Goal: Task Accomplishment & Management: Use online tool/utility

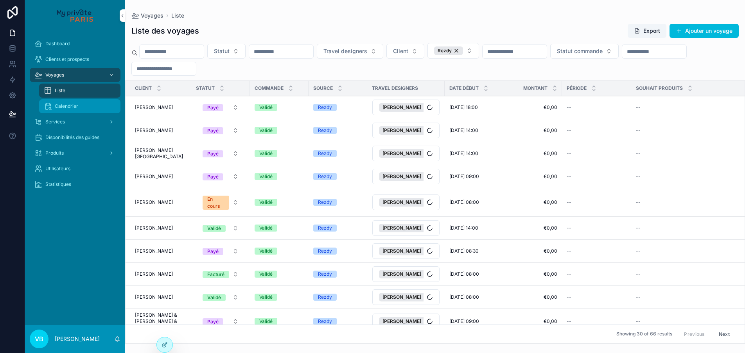
click at [73, 105] on span "Calendrier" at bounding box center [66, 106] width 23 height 6
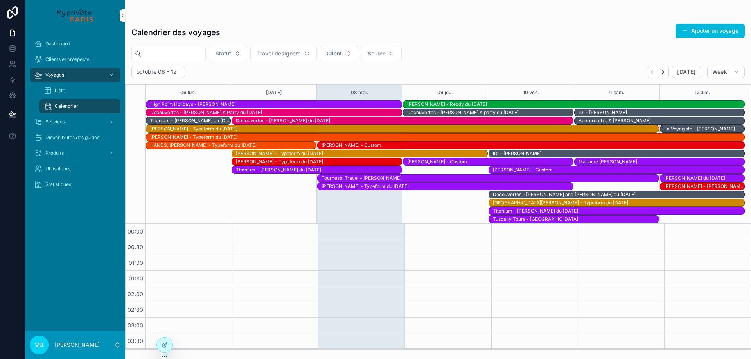
click at [258, 15] on div "scrollable content" at bounding box center [437, 16] width 613 height 6
drag, startPoint x: 221, startPoint y: 33, endPoint x: 188, endPoint y: 32, distance: 32.9
click at [188, 32] on div "Calendrier des voyages Ajouter un voyage" at bounding box center [437, 32] width 613 height 18
click at [75, 218] on div "Dashboard Clients et prospects Voyages Liste Calendrier Services Disponibilités…" at bounding box center [75, 181] width 100 height 300
click at [66, 86] on div "Liste" at bounding box center [80, 90] width 72 height 13
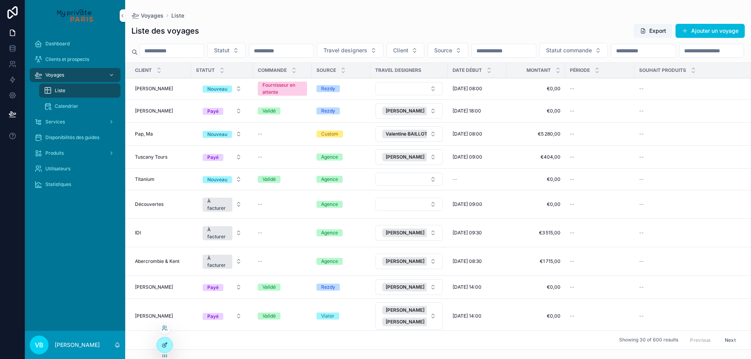
click at [167, 351] on div at bounding box center [165, 345] width 16 height 15
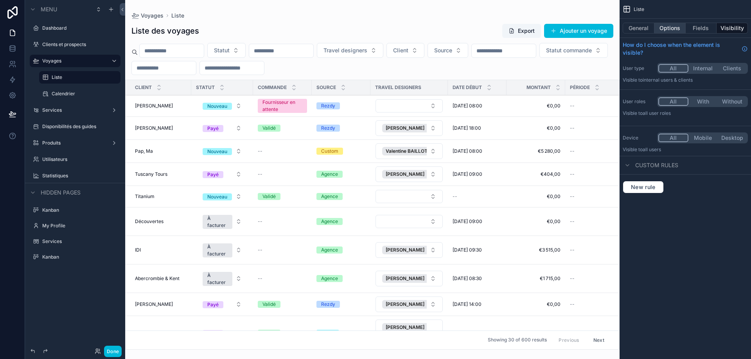
click at [677, 29] on button "Options" at bounding box center [669, 28] width 31 height 11
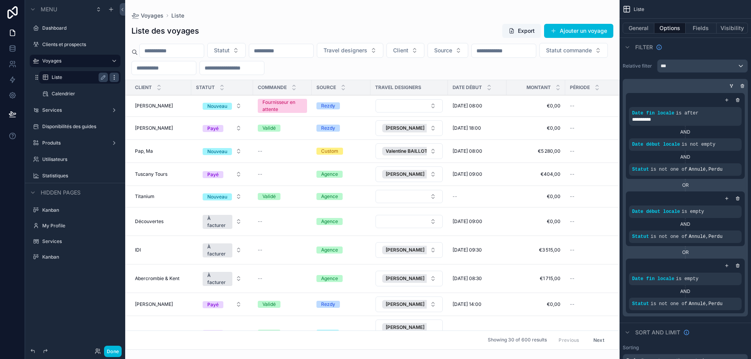
click at [114, 77] on icon "scrollable content" at bounding box center [114, 77] width 6 height 6
click at [102, 76] on icon "scrollable content" at bounding box center [103, 77] width 6 height 6
click at [74, 77] on input "*****" at bounding box center [74, 77] width 44 height 9
click at [99, 77] on button "scrollable content" at bounding box center [103, 77] width 9 height 9
click at [0, 0] on icon "scrollable content" at bounding box center [0, 0] width 0 height 0
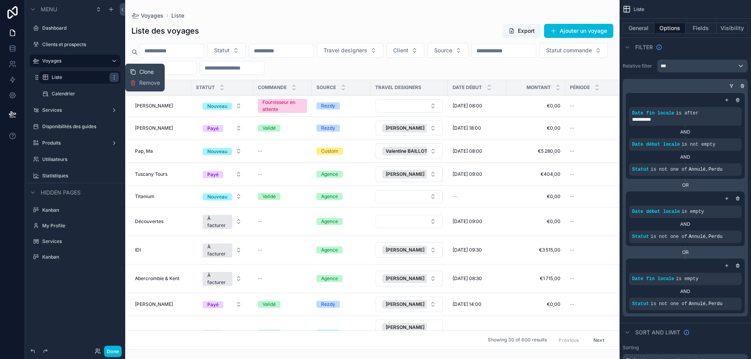
click at [149, 73] on span "Clone" at bounding box center [146, 72] width 14 height 8
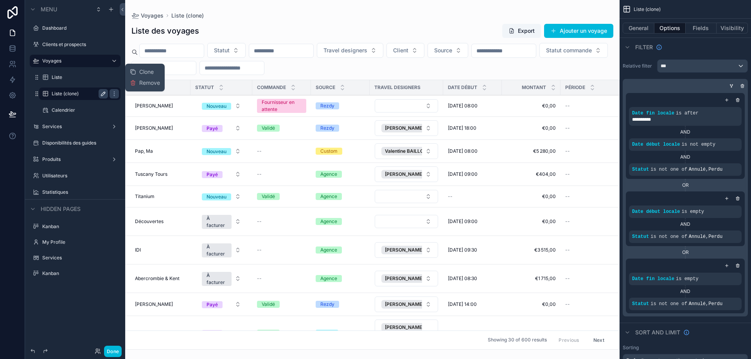
click at [106, 92] on icon "scrollable content" at bounding box center [103, 94] width 6 height 6
click at [73, 93] on input "**********" at bounding box center [74, 93] width 44 height 9
type input "**********"
click at [104, 95] on icon "scrollable content" at bounding box center [103, 94] width 6 height 6
click at [639, 27] on button "General" at bounding box center [638, 28] width 32 height 11
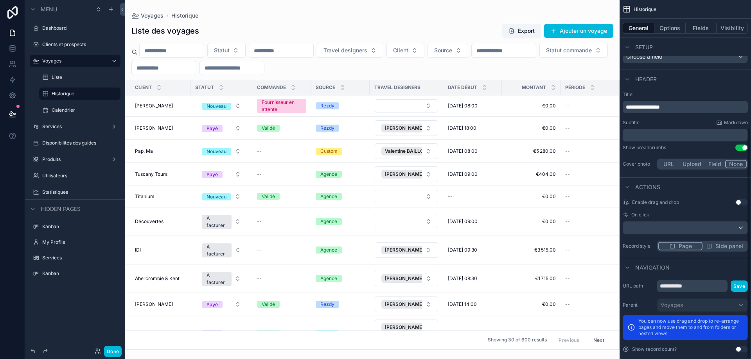
scroll to position [198, 0]
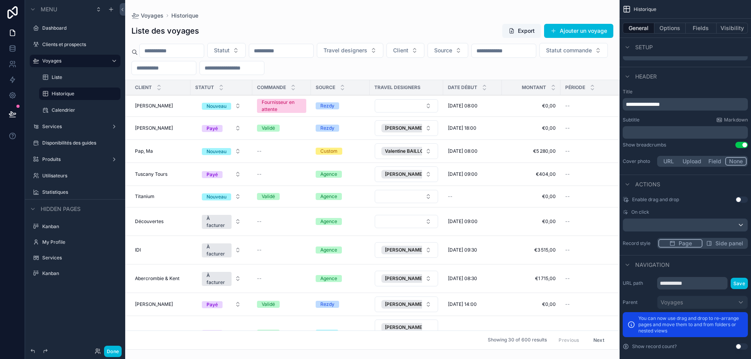
click at [684, 100] on p "**********" at bounding box center [686, 104] width 120 height 8
drag, startPoint x: 677, startPoint y: 98, endPoint x: 623, endPoint y: 99, distance: 54.0
click at [623, 99] on div "**********" at bounding box center [684, 104] width 125 height 13
click at [644, 102] on span "**********" at bounding box center [643, 104] width 34 height 5
drag, startPoint x: 638, startPoint y: 98, endPoint x: 612, endPoint y: 97, distance: 25.4
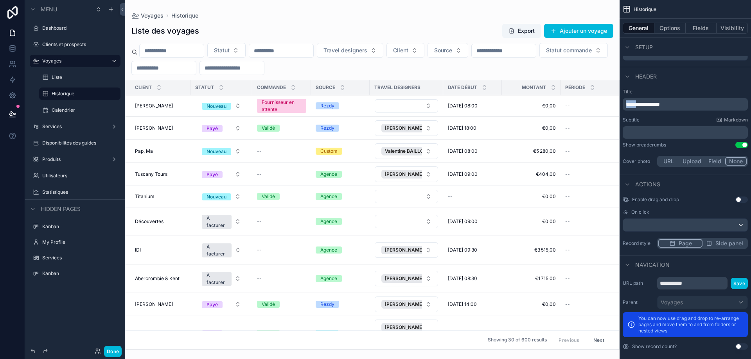
click at [612, 97] on div "Dashboard Clients et prospects Voyages Liste Historique Calendrier Services Dis…" at bounding box center [438, 179] width 626 height 359
click at [664, 89] on label "Title" at bounding box center [684, 92] width 125 height 6
drag, startPoint x: 690, startPoint y: 278, endPoint x: 616, endPoint y: 275, distance: 73.9
click at [616, 275] on div "Dashboard Clients et prospects Voyages Liste Historique Calendrier Services Dis…" at bounding box center [438, 179] width 626 height 359
type input "**********"
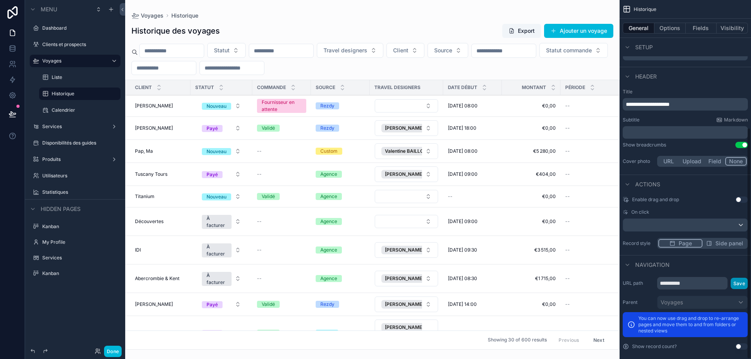
click at [741, 278] on button "Save" at bounding box center [738, 283] width 17 height 11
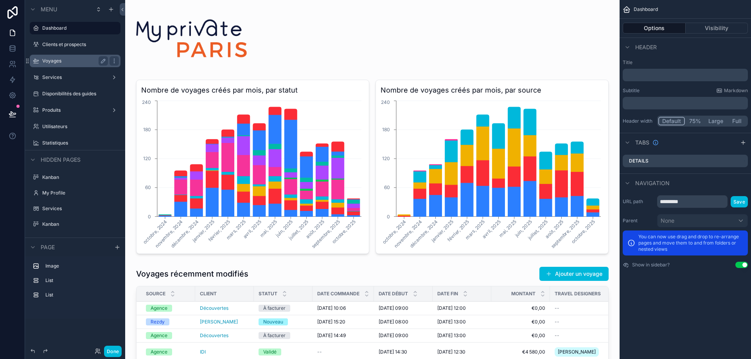
click at [60, 62] on label "Voyages" at bounding box center [73, 61] width 63 height 6
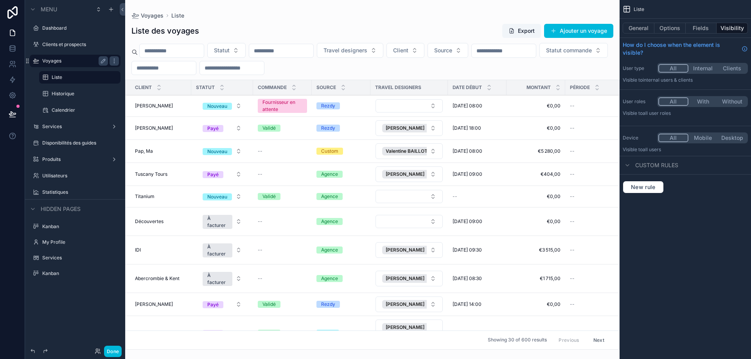
click at [72, 100] on div "Historique" at bounding box center [79, 94] width 91 height 14
click at [72, 96] on label "Historique" at bounding box center [78, 94] width 53 height 6
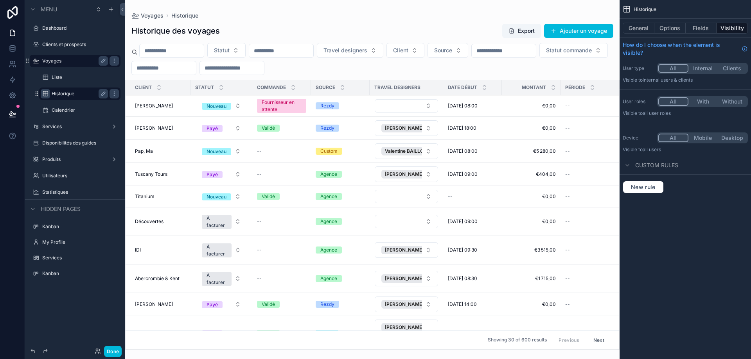
click at [46, 95] on icon "scrollable content" at bounding box center [45, 94] width 6 height 6
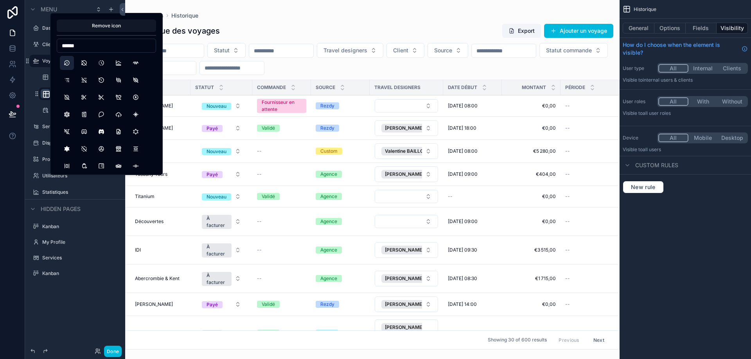
type input "******"
click at [66, 61] on button "History" at bounding box center [67, 63] width 14 height 14
click at [82, 319] on div "**********" at bounding box center [75, 175] width 100 height 350
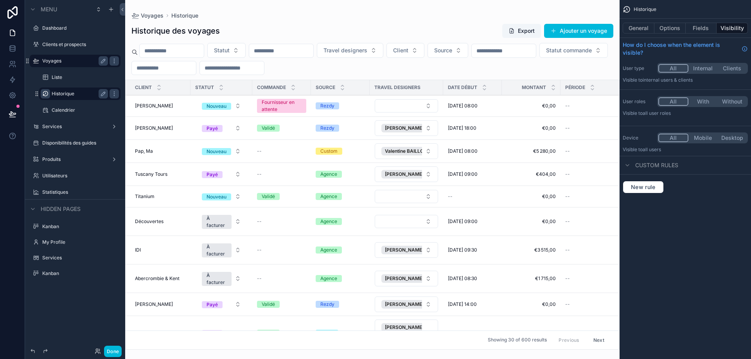
click at [77, 95] on label "Historique" at bounding box center [78, 94] width 53 height 6
click at [640, 29] on button "General" at bounding box center [638, 28] width 32 height 11
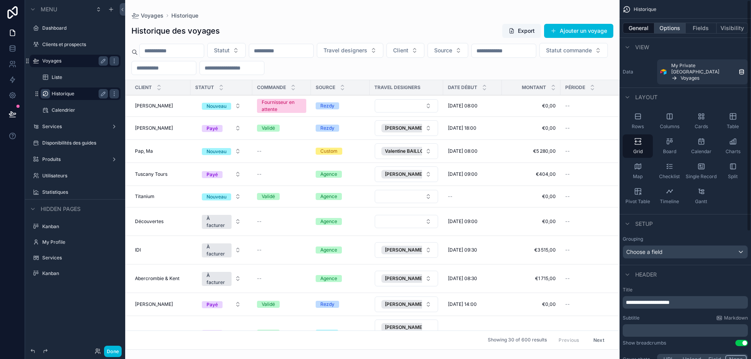
click at [680, 25] on button "Options" at bounding box center [669, 28] width 31 height 11
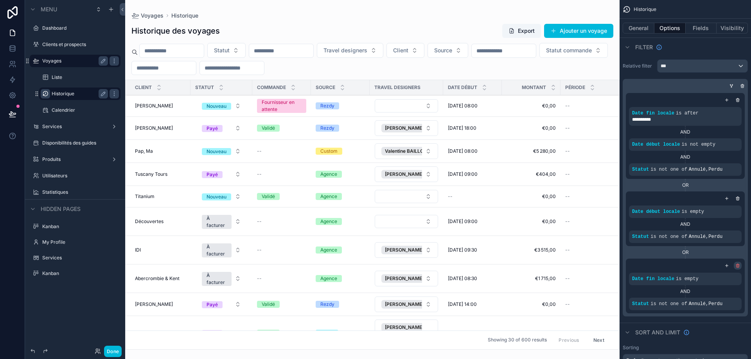
click at [737, 266] on icon "scrollable content" at bounding box center [737, 266] width 0 height 1
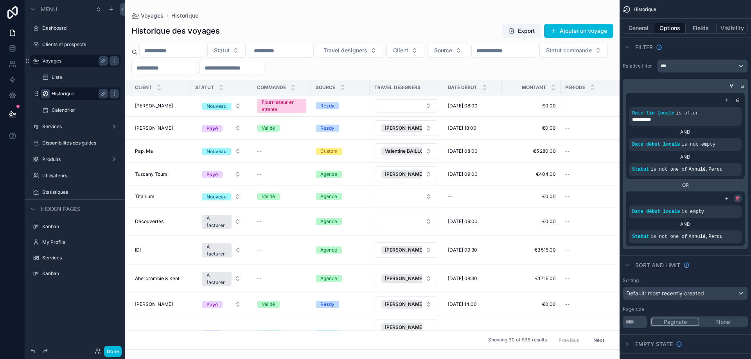
click at [737, 198] on icon "scrollable content" at bounding box center [737, 198] width 5 height 5
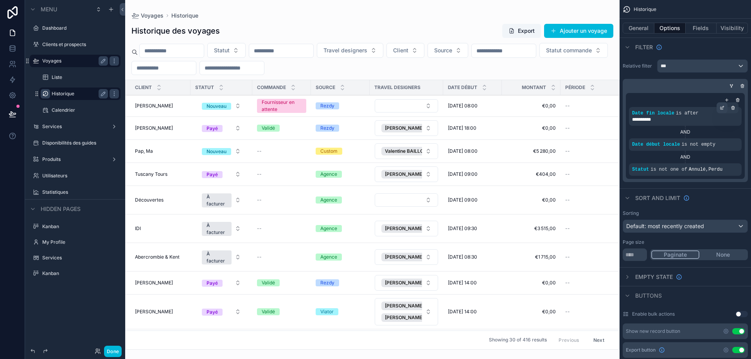
click at [722, 107] on icon "scrollable content" at bounding box center [722, 107] width 2 height 2
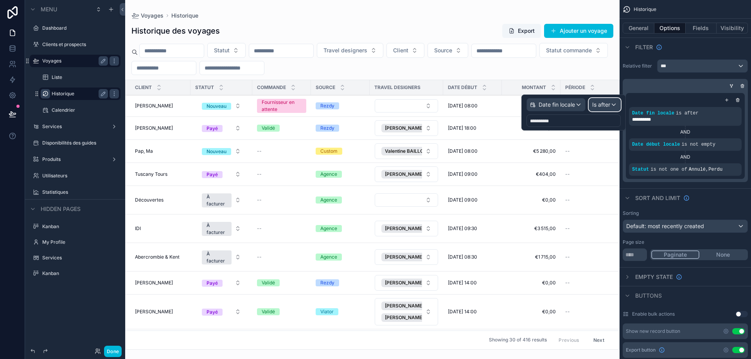
click at [596, 105] on span "Is after" at bounding box center [601, 105] width 18 height 8
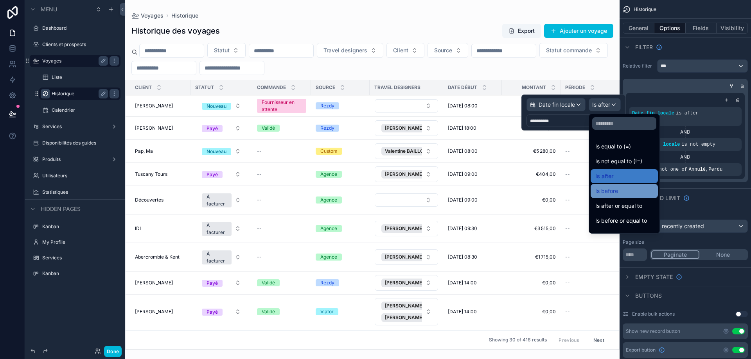
click at [643, 191] on div "Is before" at bounding box center [624, 191] width 58 height 9
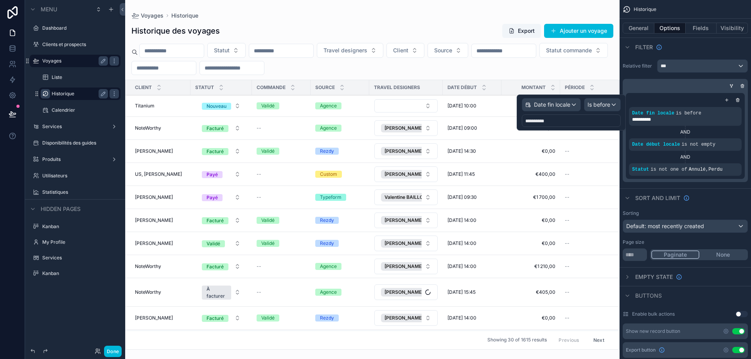
click at [557, 120] on div "**********" at bounding box center [571, 121] width 99 height 13
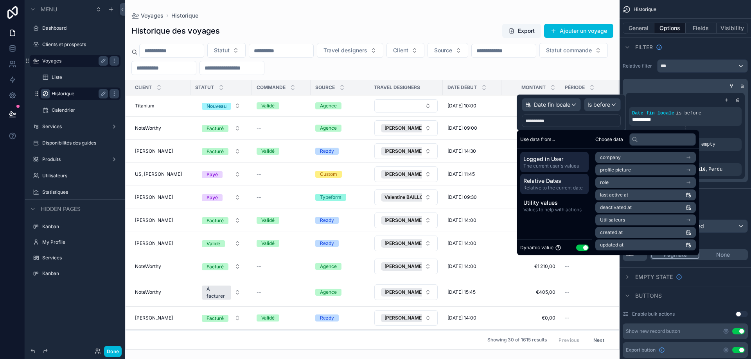
click at [568, 188] on span "Relative to the current date" at bounding box center [554, 188] width 62 height 6
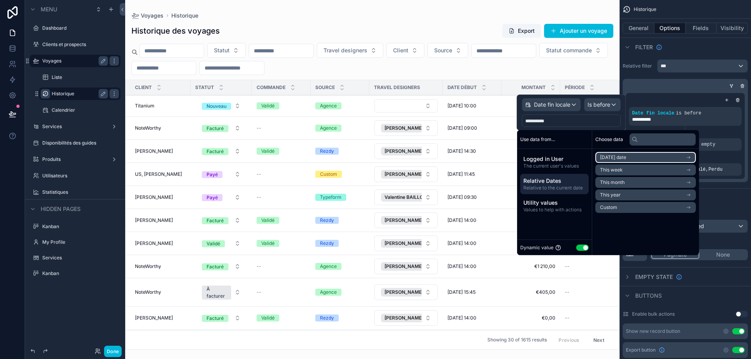
click at [630, 159] on li "Today's date" at bounding box center [645, 157] width 100 height 11
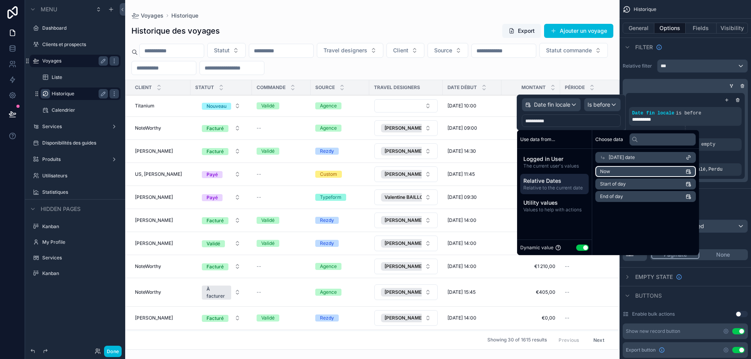
click at [629, 170] on li "Now" at bounding box center [645, 171] width 100 height 11
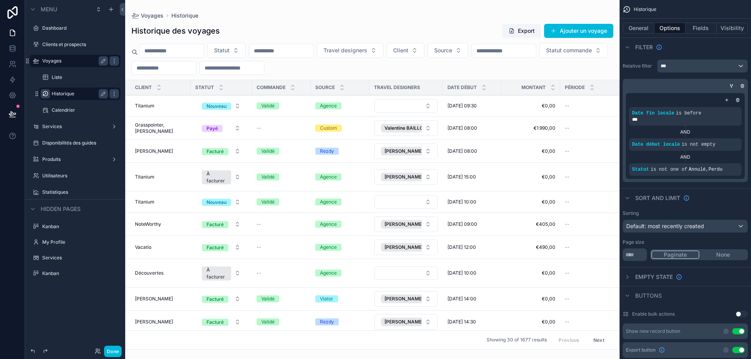
click at [615, 90] on div "scrollable content" at bounding box center [372, 179] width 494 height 359
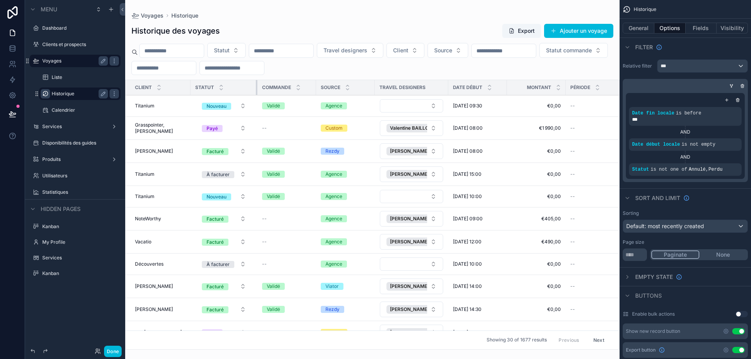
drag, startPoint x: 245, startPoint y: 88, endPoint x: 253, endPoint y: 87, distance: 8.2
click at [253, 87] on tr "Client Statut Commande Source Travel designers Date début Montant Période Souha…" at bounding box center [531, 87] width 811 height 15
click at [735, 139] on icon "scrollable content" at bounding box center [732, 139] width 5 height 5
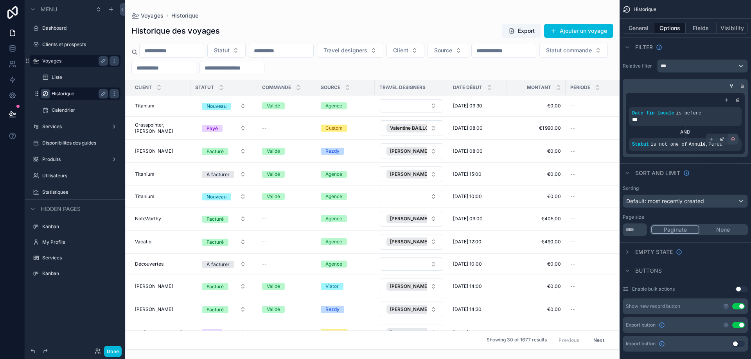
click at [734, 138] on icon "scrollable content" at bounding box center [732, 138] width 1 height 1
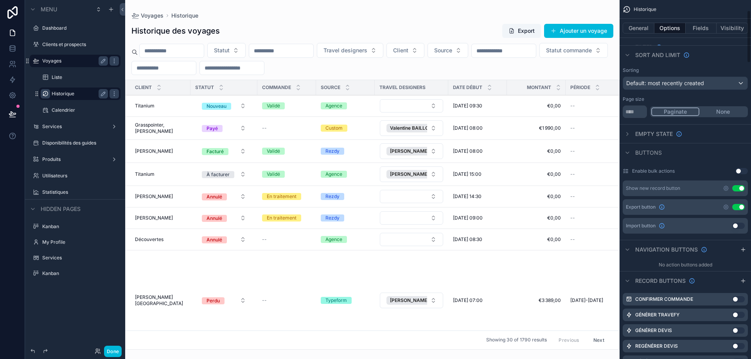
scroll to position [117, 0]
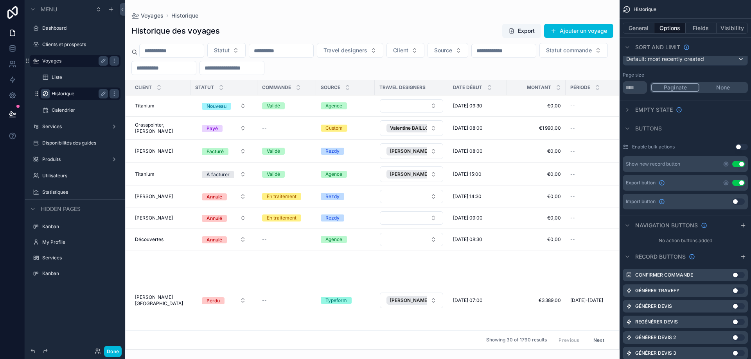
click at [740, 165] on button "Use setting" at bounding box center [738, 164] width 13 height 6
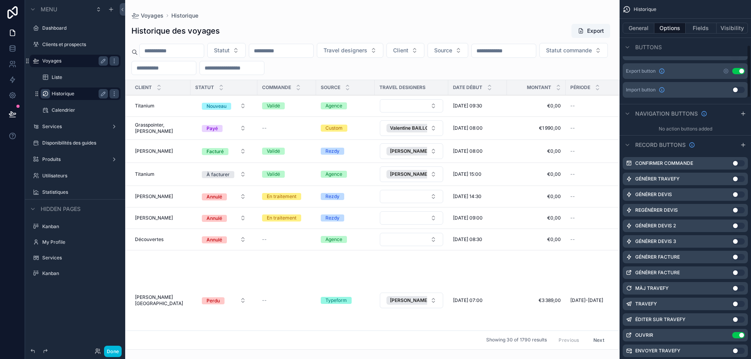
scroll to position [78, 0]
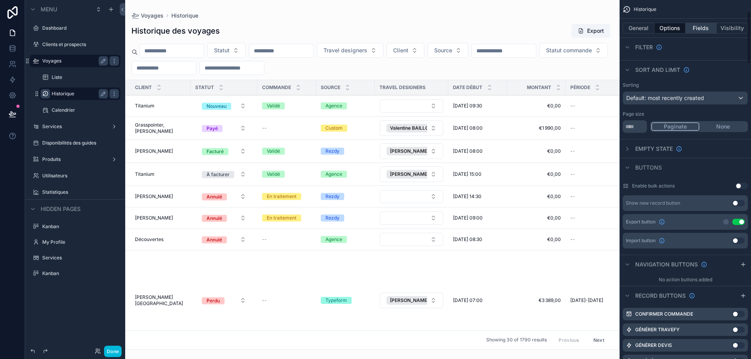
click at [710, 24] on button "Fields" at bounding box center [700, 28] width 31 height 11
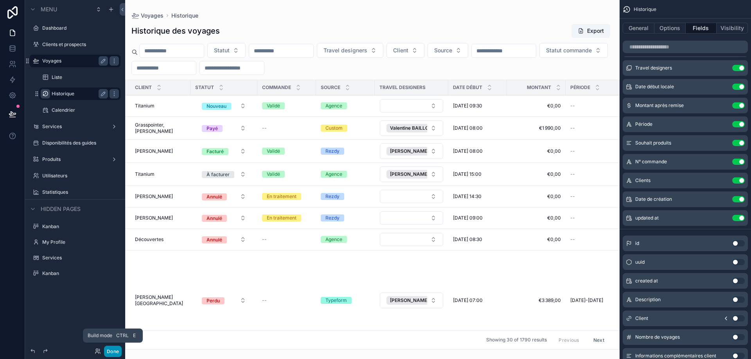
click at [118, 353] on button "Done" at bounding box center [113, 351] width 18 height 11
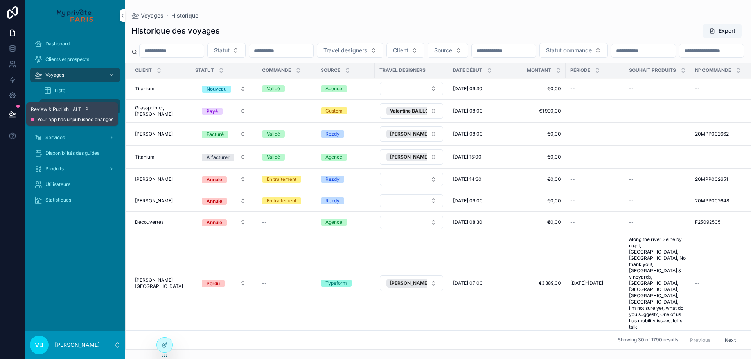
click at [12, 114] on icon at bounding box center [12, 114] width 7 height 4
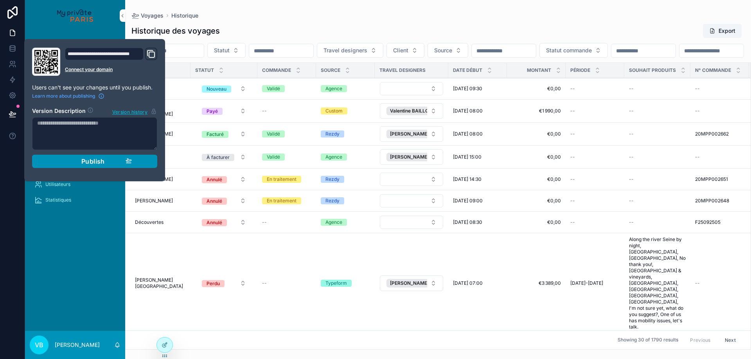
click at [124, 161] on div "Publish" at bounding box center [94, 162] width 74 height 8
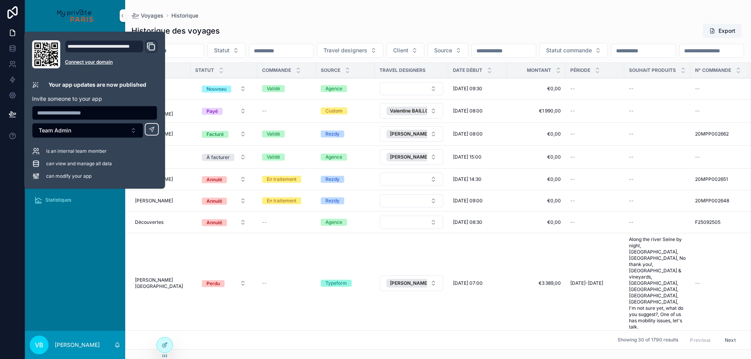
click at [68, 245] on div "Dashboard Clients et prospects Voyages Liste Historique Calendrier Services Dis…" at bounding box center [75, 181] width 100 height 300
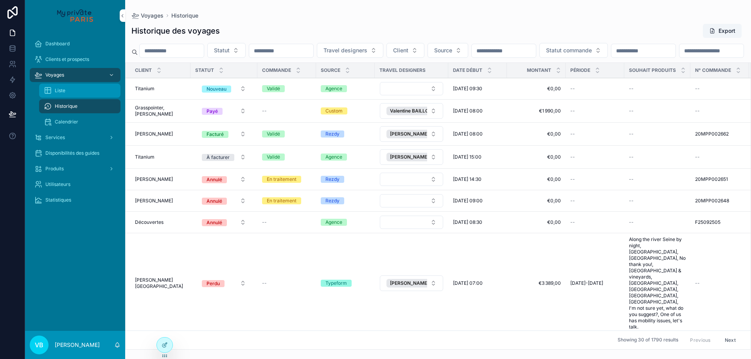
click at [70, 89] on div "Liste" at bounding box center [80, 90] width 72 height 13
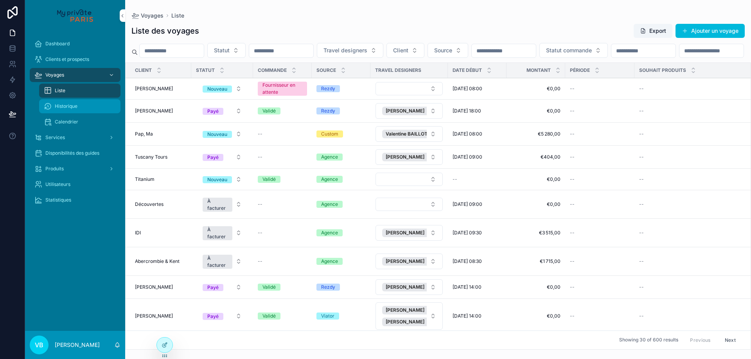
click at [72, 106] on span "Historique" at bounding box center [66, 106] width 23 height 6
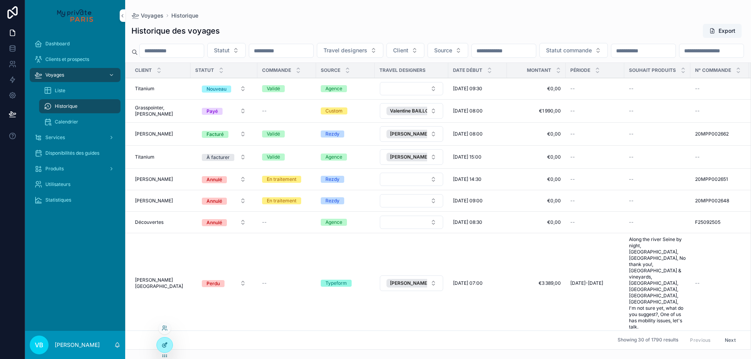
click at [164, 351] on div at bounding box center [165, 345] width 16 height 15
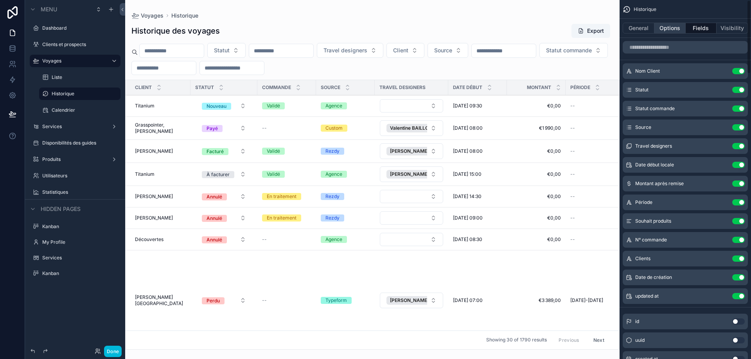
click at [674, 29] on button "Options" at bounding box center [669, 28] width 31 height 11
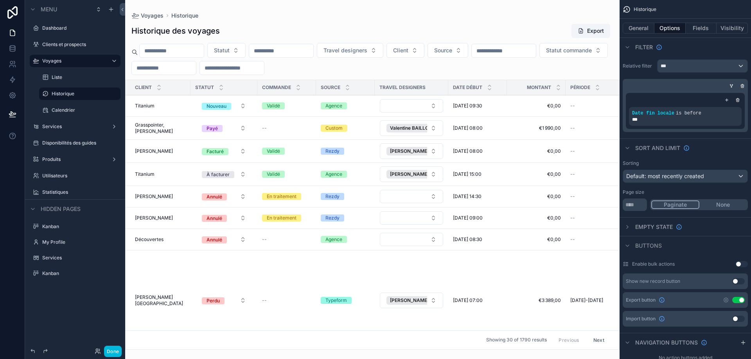
drag, startPoint x: 617, startPoint y: 153, endPoint x: 617, endPoint y: 158, distance: 5.1
click at [617, 158] on div "scrollable content" at bounding box center [372, 179] width 494 height 359
click at [697, 180] on span "Default: most recently created" at bounding box center [665, 176] width 78 height 8
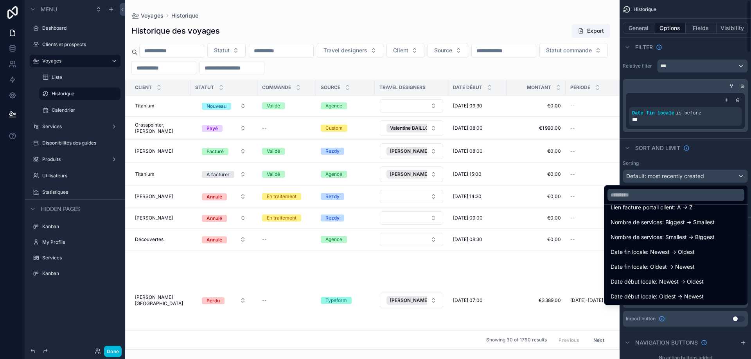
scroll to position [625, 0]
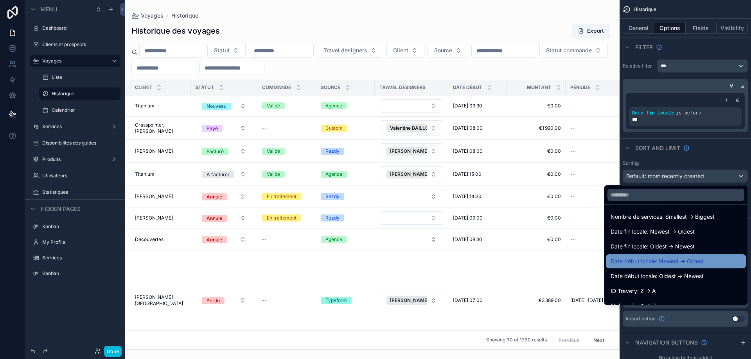
click at [698, 260] on div "Date début locale: Newest -> Oldest" at bounding box center [675, 261] width 131 height 9
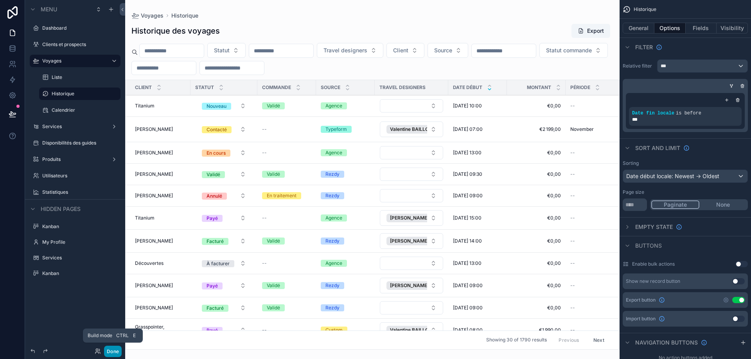
click at [114, 352] on button "Done" at bounding box center [113, 351] width 18 height 11
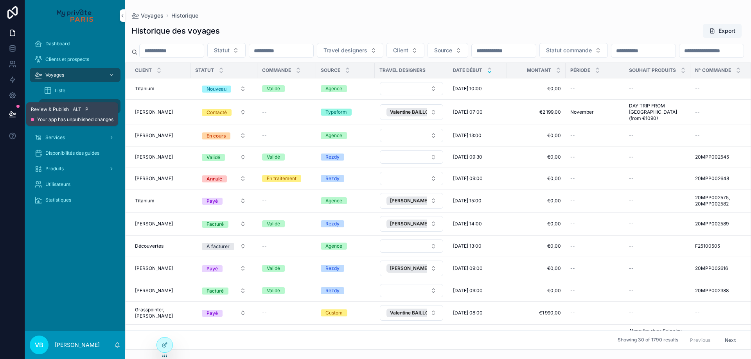
click at [9, 111] on icon at bounding box center [13, 114] width 8 height 8
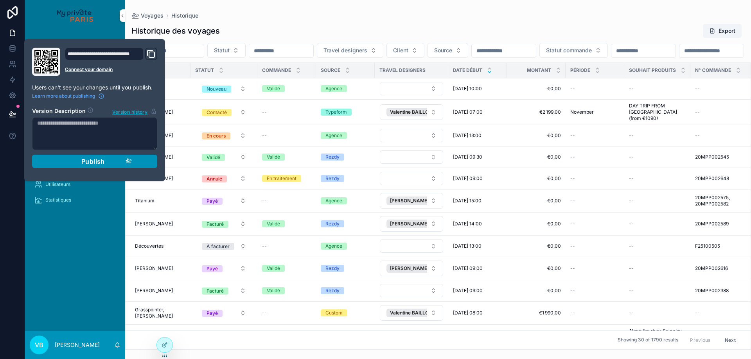
click at [93, 162] on span "Publish" at bounding box center [92, 162] width 23 height 8
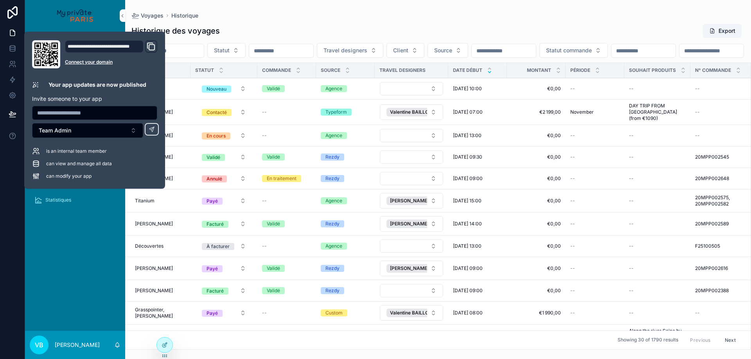
click at [80, 272] on div "Dashboard Clients et prospects Voyages Liste Historique Calendrier Services Dis…" at bounding box center [75, 181] width 100 height 300
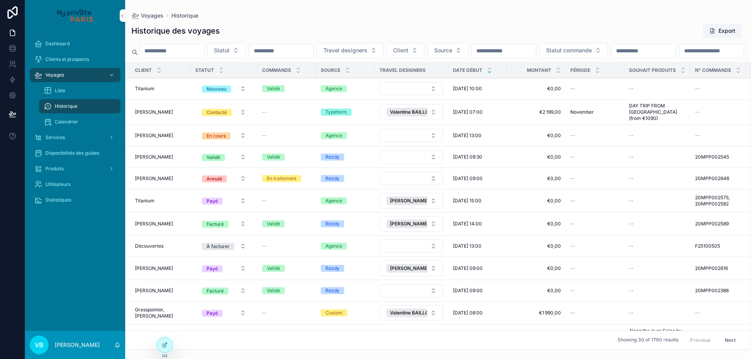
click at [59, 246] on div "Dashboard Clients et prospects Voyages Liste Historique Calendrier Services Dis…" at bounding box center [75, 181] width 100 height 300
click at [168, 115] on div "Serven, Sarah Serven, Sarah" at bounding box center [160, 112] width 51 height 6
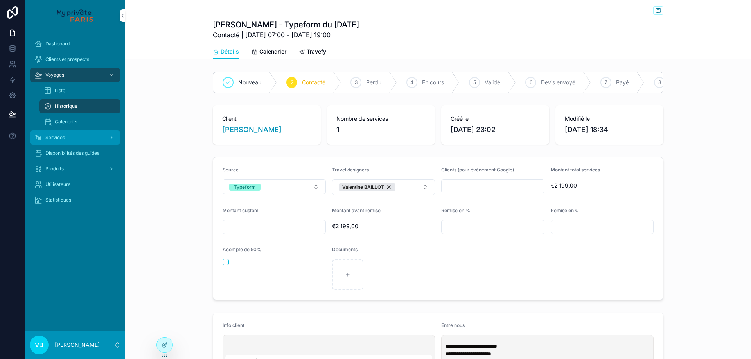
click at [44, 140] on div "Services" at bounding box center [74, 137] width 81 height 13
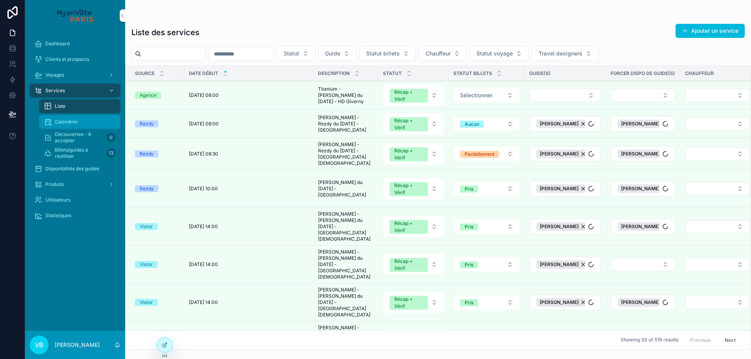
click at [74, 120] on span "Calendrier" at bounding box center [66, 122] width 23 height 6
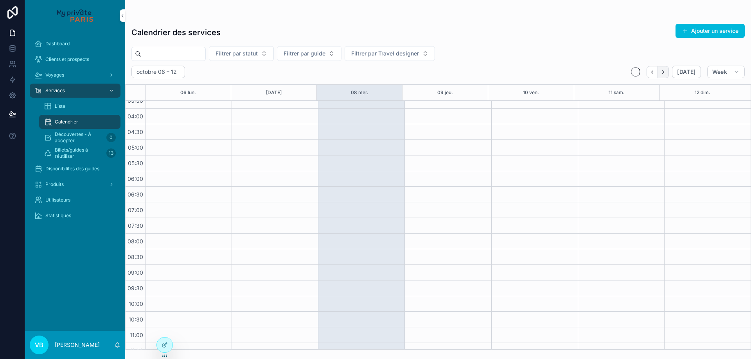
scroll to position [156, 0]
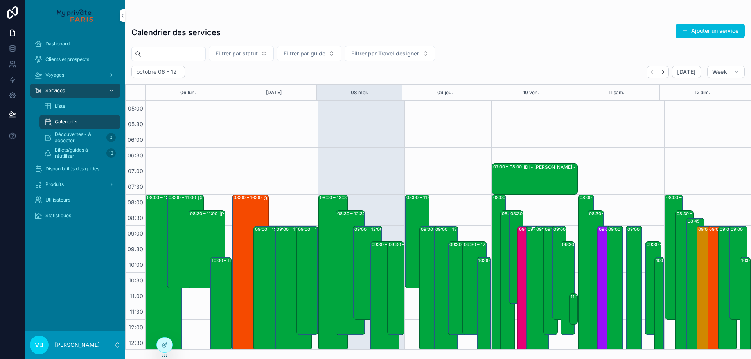
click at [527, 239] on div "09:00 – 13:00 Découvertes - William Whitaker & party du 06/10/2025 - Orsay & Sa…" at bounding box center [533, 289] width 12 height 124
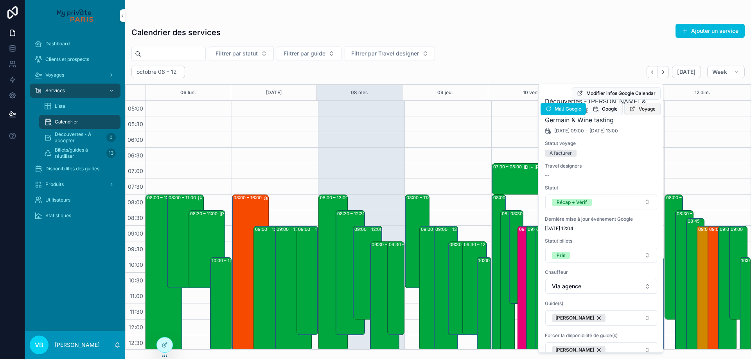
click at [646, 111] on span "Voyage" at bounding box center [647, 109] width 17 height 6
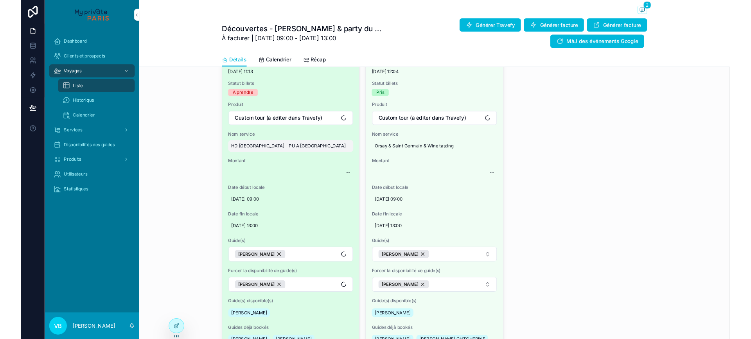
scroll to position [430, 0]
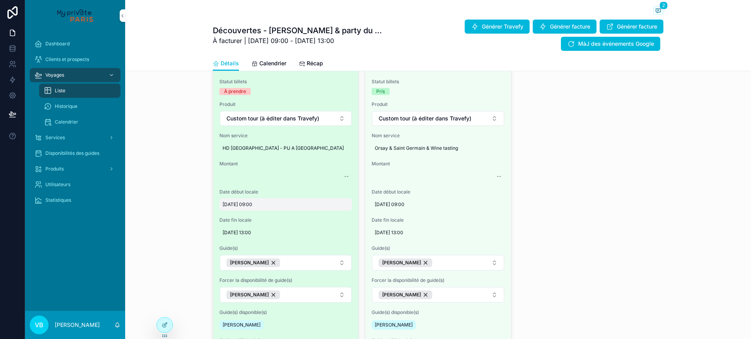
click at [245, 208] on span "[DATE] 09:00" at bounding box center [285, 204] width 126 height 6
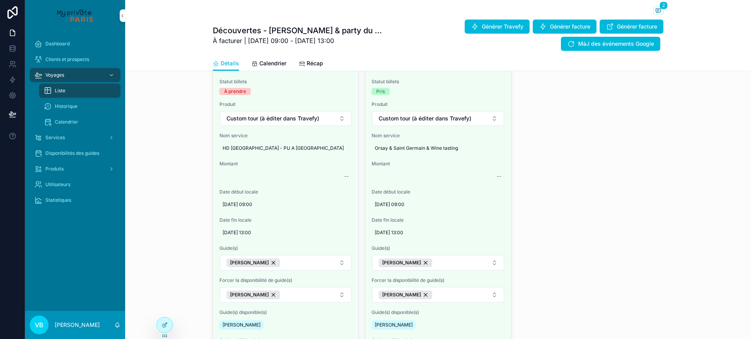
click at [170, 180] on div "Services Ajouter un service Type Classique Statut Récap + Vérif Dernière mise à…" at bounding box center [438, 182] width 626 height 424
click at [164, 327] on icon at bounding box center [164, 325] width 6 height 6
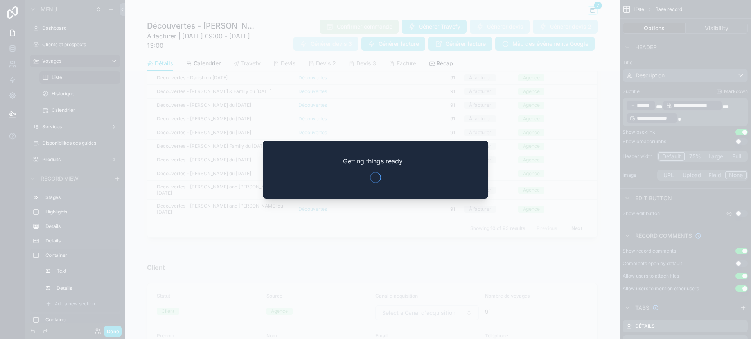
click at [692, 103] on div at bounding box center [375, 169] width 751 height 339
click at [683, 94] on div at bounding box center [375, 169] width 751 height 339
click at [680, 91] on div at bounding box center [375, 169] width 751 height 339
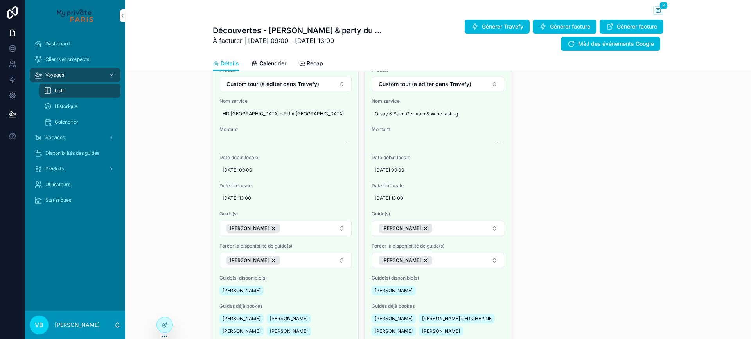
scroll to position [469, 0]
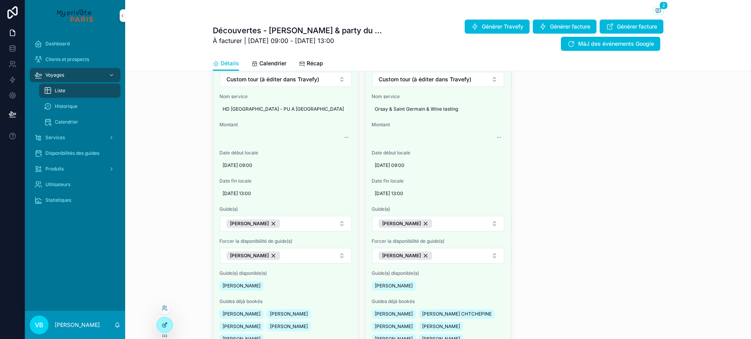
click at [167, 322] on icon at bounding box center [164, 325] width 6 height 6
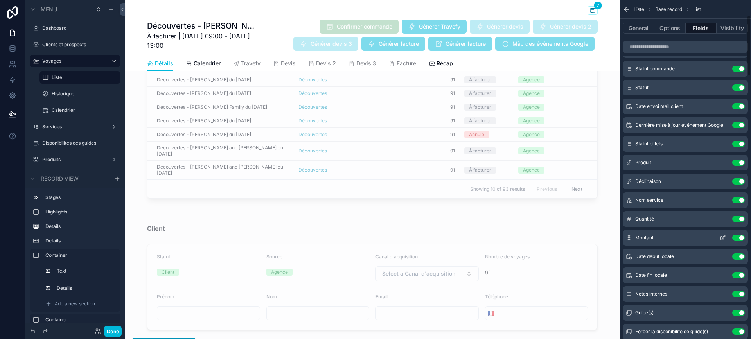
scroll to position [117, 0]
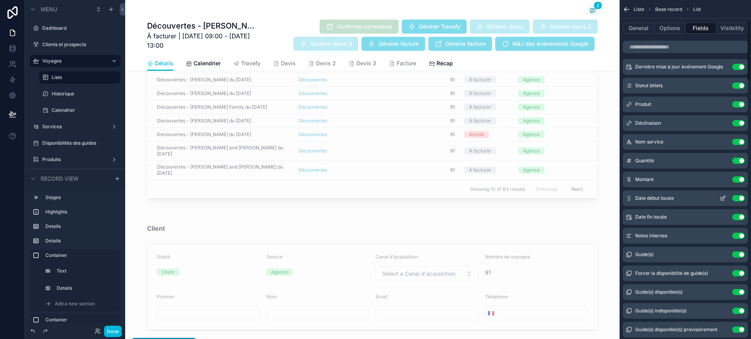
click at [725, 198] on icon "scrollable content" at bounding box center [722, 198] width 6 height 6
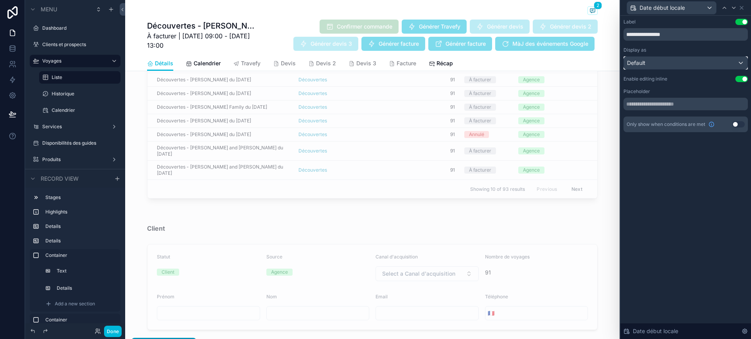
click at [712, 64] on div "Default" at bounding box center [686, 63] width 124 height 13
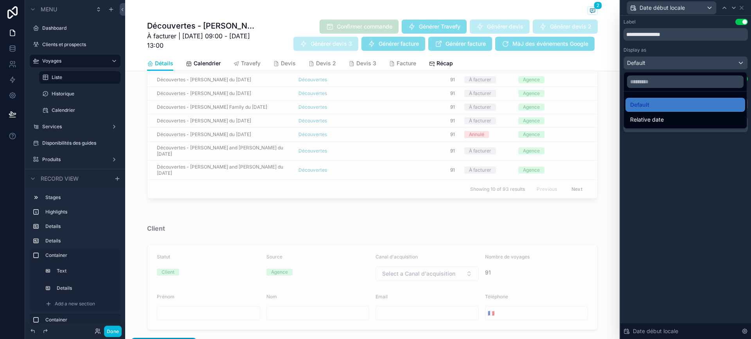
click at [674, 48] on div at bounding box center [685, 169] width 131 height 339
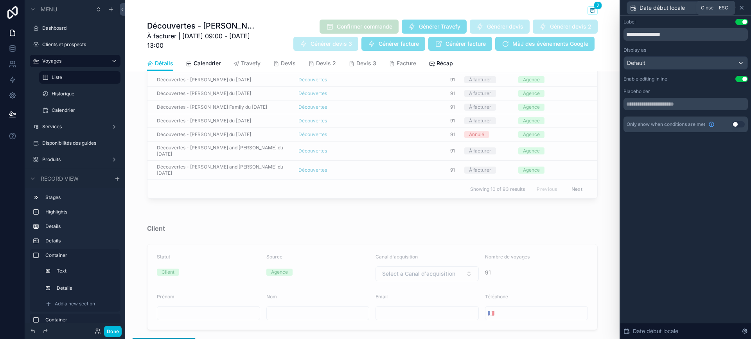
click at [742, 7] on icon at bounding box center [741, 8] width 6 height 6
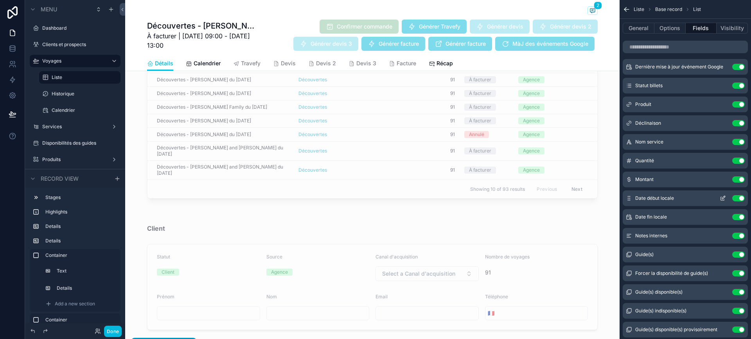
click at [716, 197] on button "scrollable content" at bounding box center [722, 198] width 13 height 6
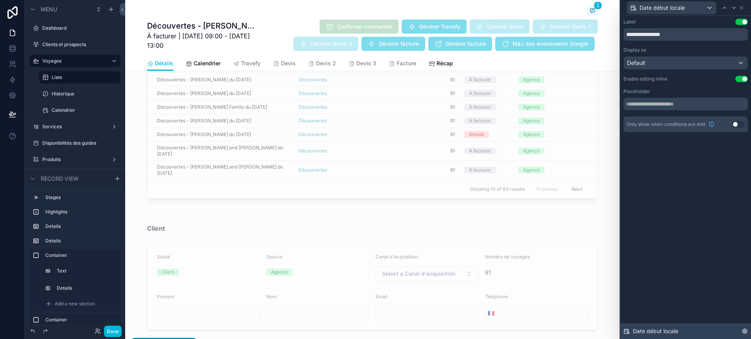
click at [743, 332] on icon at bounding box center [744, 331] width 6 height 6
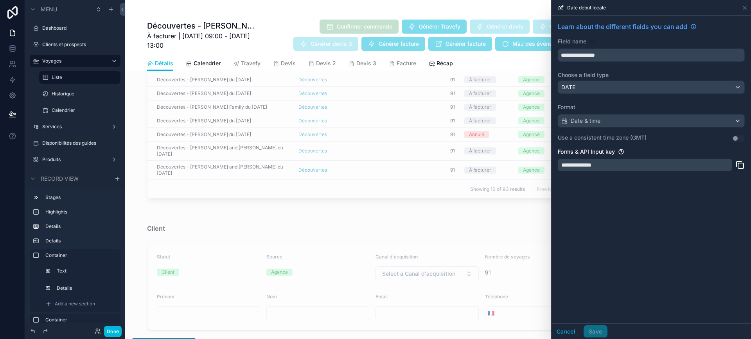
click at [655, 165] on div "**********" at bounding box center [645, 165] width 174 height 13
click at [744, 7] on icon at bounding box center [744, 7] width 3 height 3
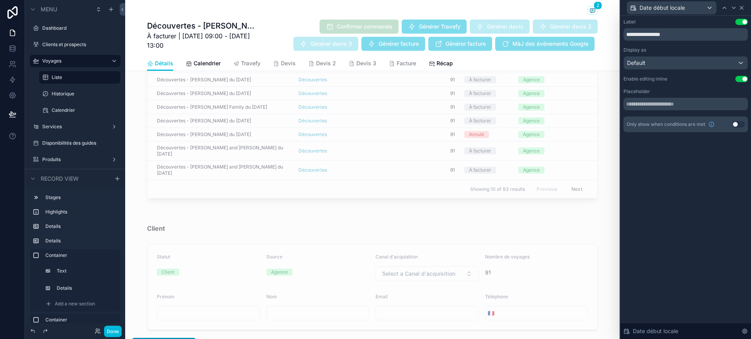
click at [740, 6] on icon at bounding box center [741, 7] width 3 height 3
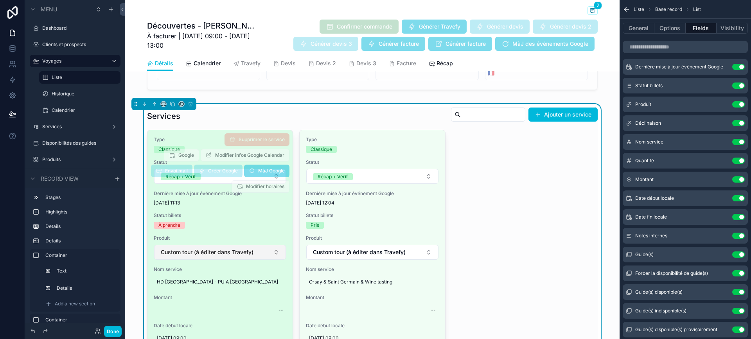
scroll to position [743, 0]
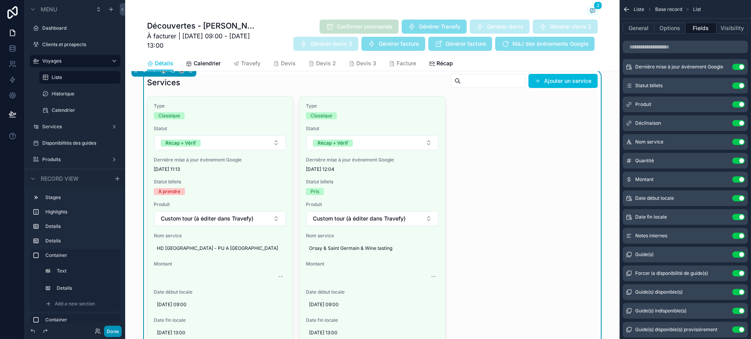
click at [115, 329] on button "Done" at bounding box center [113, 331] width 18 height 11
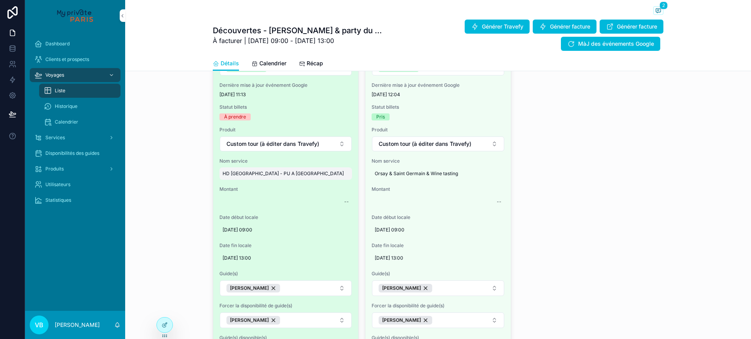
scroll to position [391, 0]
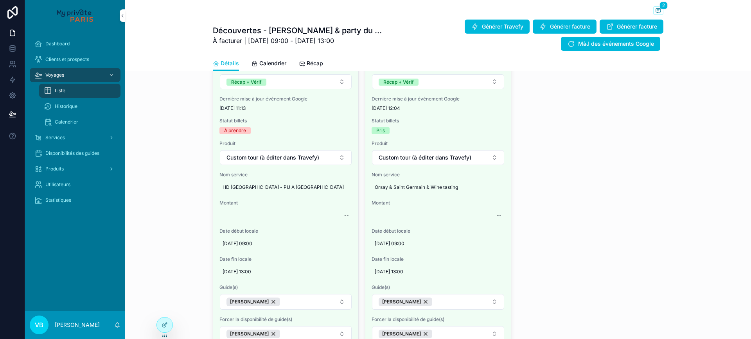
drag, startPoint x: 183, startPoint y: 131, endPoint x: 185, endPoint y: 144, distance: 13.6
click at [183, 132] on div "Services Ajouter un service Type Classique Statut Récap + Vérif Dernière mise à…" at bounding box center [438, 221] width 626 height 424
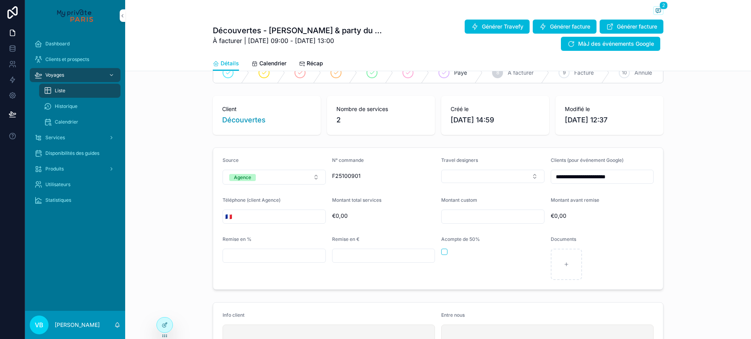
scroll to position [0, 0]
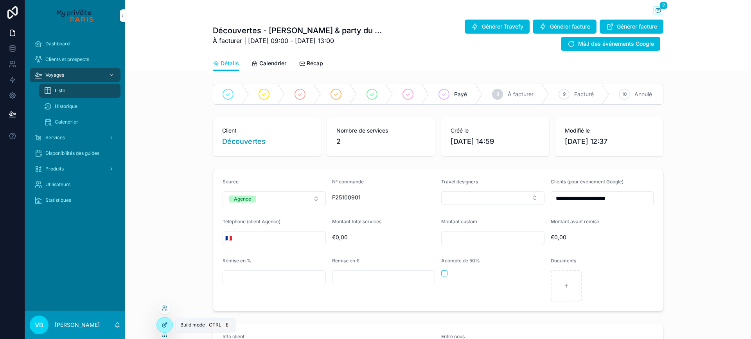
click at [163, 328] on div at bounding box center [165, 324] width 16 height 15
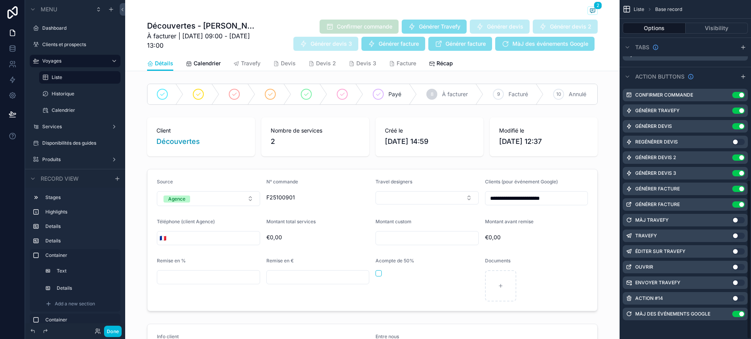
scroll to position [381, 0]
click at [111, 331] on button "Done" at bounding box center [113, 331] width 18 height 11
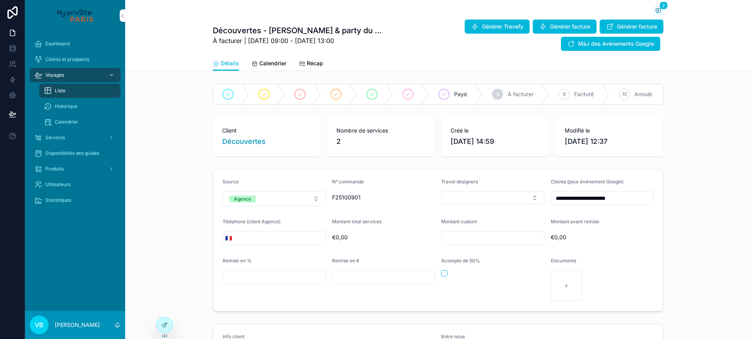
click at [59, 86] on div "Liste" at bounding box center [80, 90] width 72 height 13
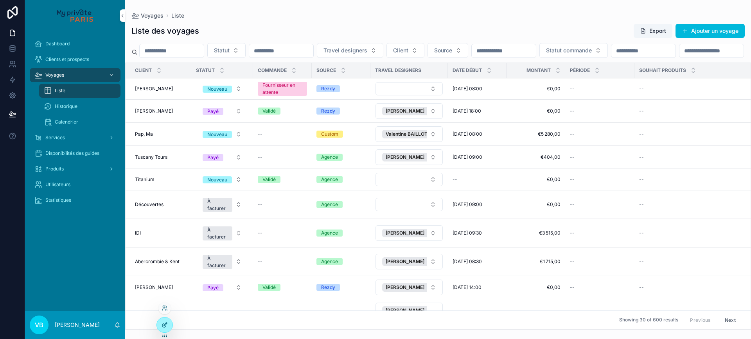
click at [159, 327] on div at bounding box center [165, 324] width 16 height 15
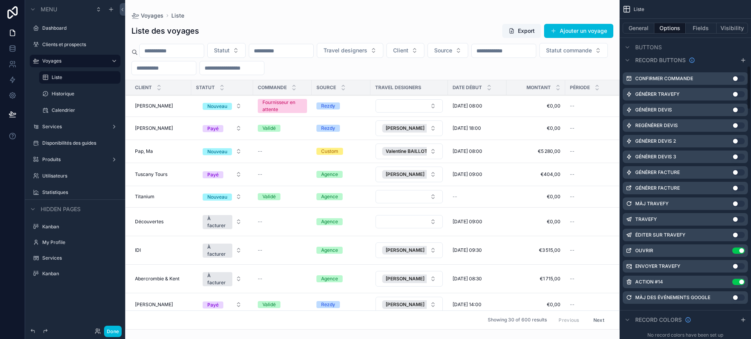
scroll to position [508, 0]
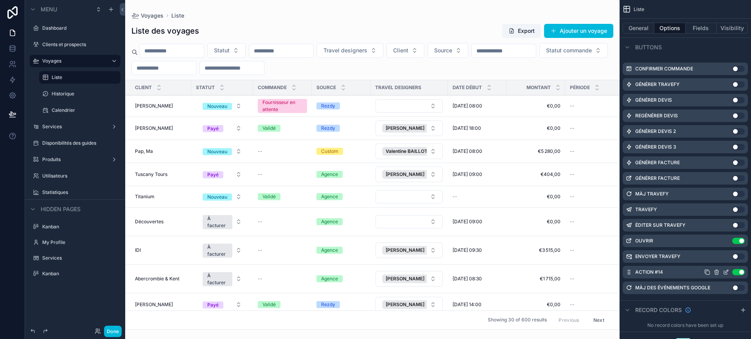
click at [723, 270] on icon "scrollable content" at bounding box center [726, 272] width 6 height 6
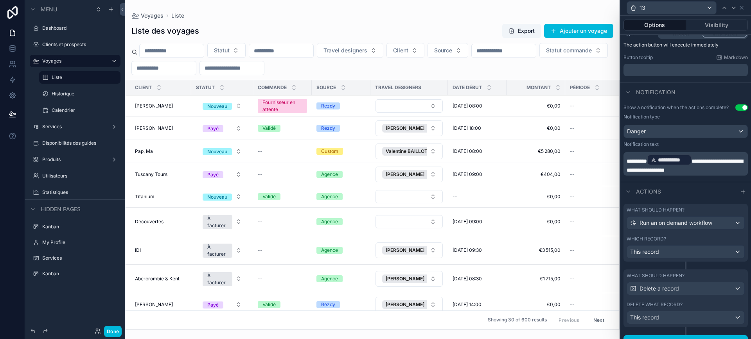
scroll to position [117, 0]
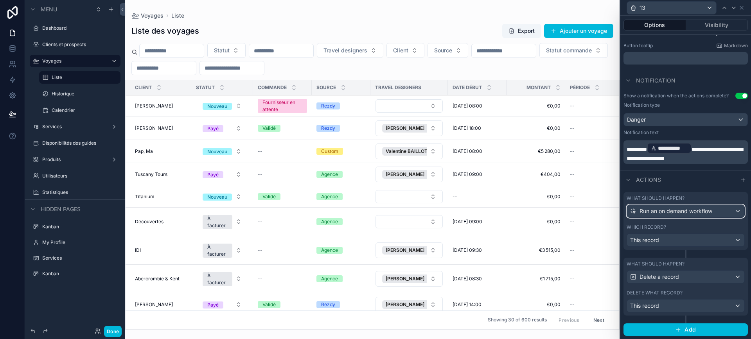
click at [700, 209] on span "Run an on demand workflow" at bounding box center [675, 211] width 73 height 8
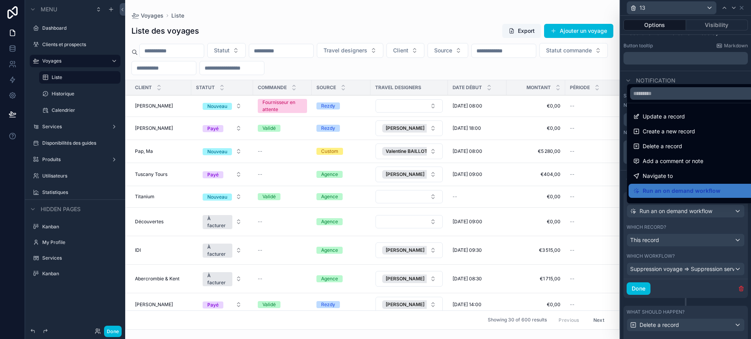
click at [700, 209] on div at bounding box center [685, 169] width 131 height 339
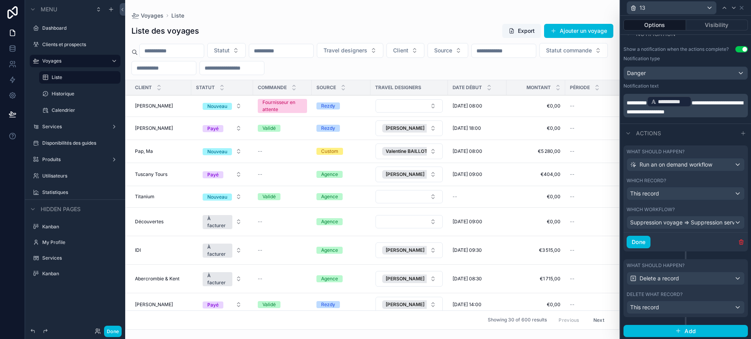
scroll to position [164, 0]
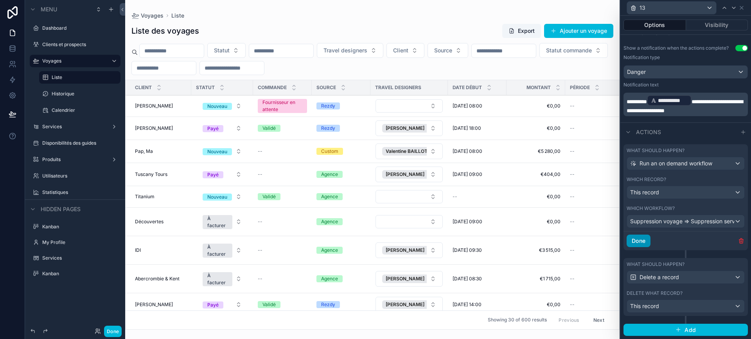
click at [646, 236] on button "Done" at bounding box center [638, 241] width 24 height 13
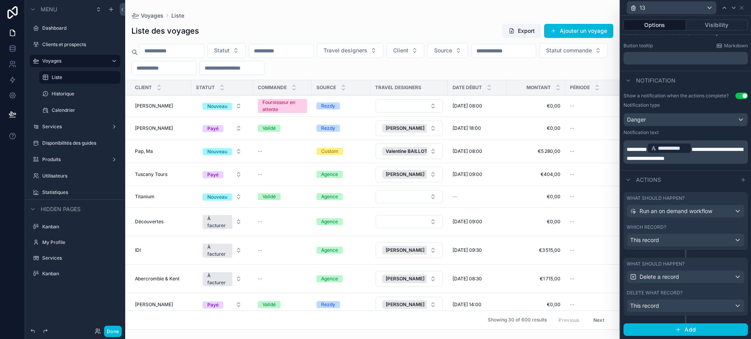
scroll to position [117, 0]
click at [675, 171] on div "Actions" at bounding box center [685, 179] width 131 height 19
click at [11, 80] on icon at bounding box center [13, 80] width 8 height 8
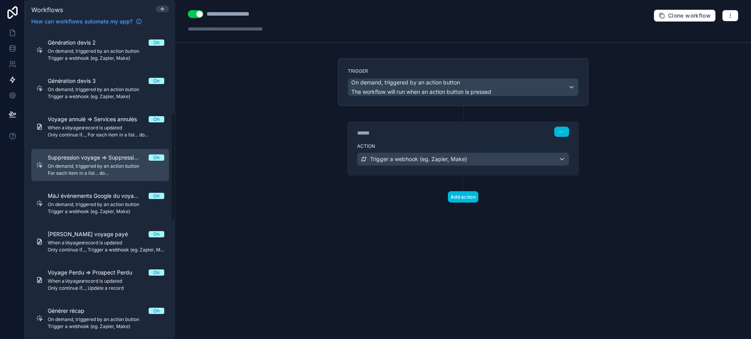
click at [120, 156] on span "Suppression voyage => Suppression services" at bounding box center [98, 158] width 101 height 8
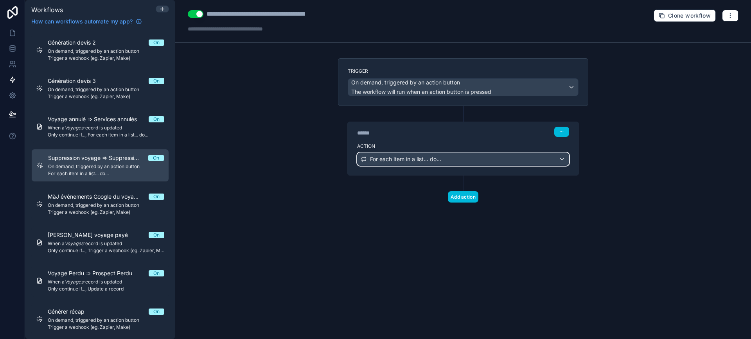
click at [489, 160] on div "For each item in a list... do..." at bounding box center [462, 159] width 211 height 13
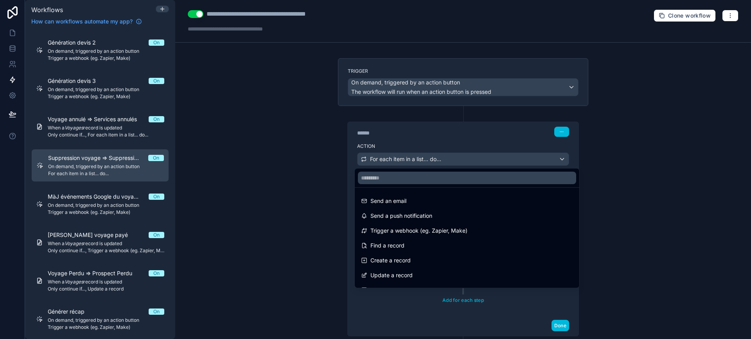
click at [489, 160] on div at bounding box center [375, 169] width 751 height 339
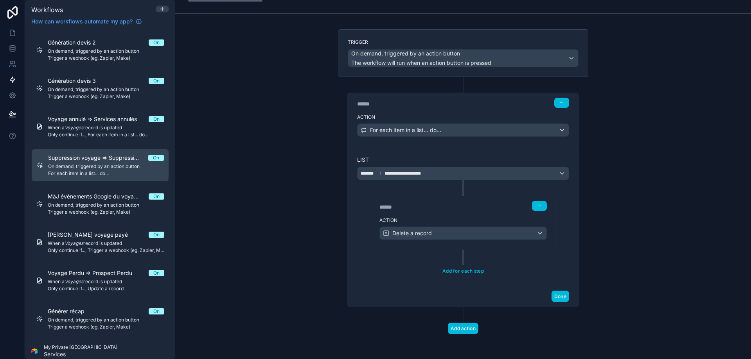
scroll to position [29, 0]
drag, startPoint x: 466, startPoint y: 329, endPoint x: 262, endPoint y: 205, distance: 239.7
click at [262, 205] on div "**********" at bounding box center [463, 179] width 576 height 359
click at [537, 206] on icon "button" at bounding box center [539, 206] width 5 height 5
click at [470, 272] on button "Add for each step" at bounding box center [462, 270] width 47 height 11
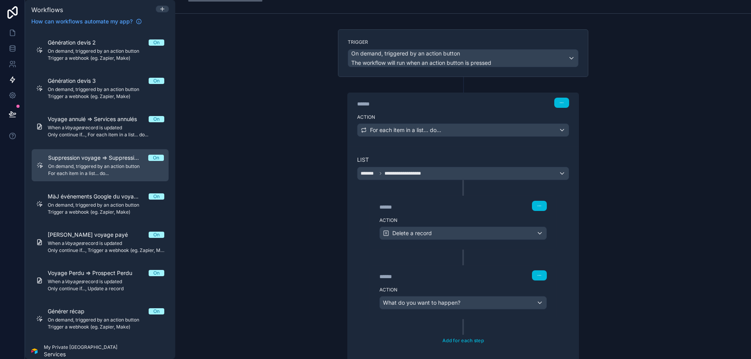
drag, startPoint x: 536, startPoint y: 203, endPoint x: 561, endPoint y: 280, distance: 80.2
click at [561, 280] on div "****** Step 2 Action Delete a record ****** Step 3 Action What do you want to h…" at bounding box center [463, 249] width 212 height 139
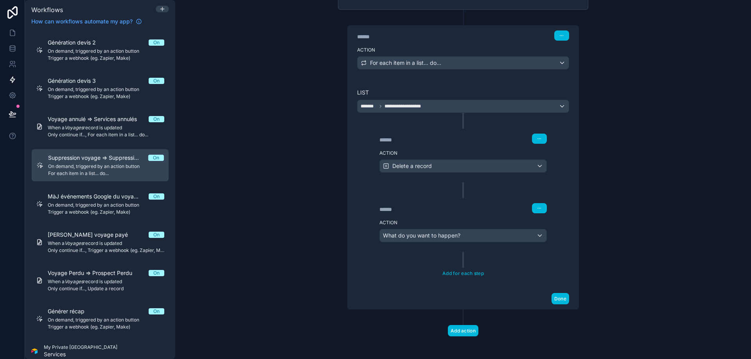
scroll to position [99, 0]
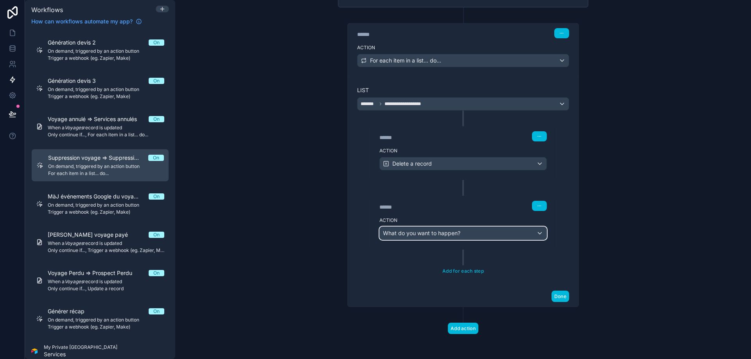
click at [438, 230] on span "What do you want to happen?" at bounding box center [421, 233] width 77 height 7
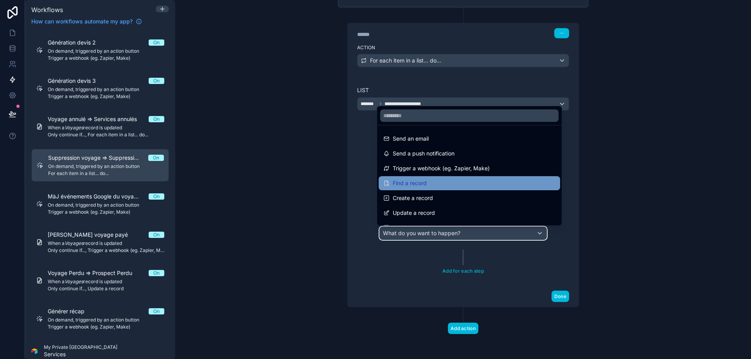
scroll to position [39, 0]
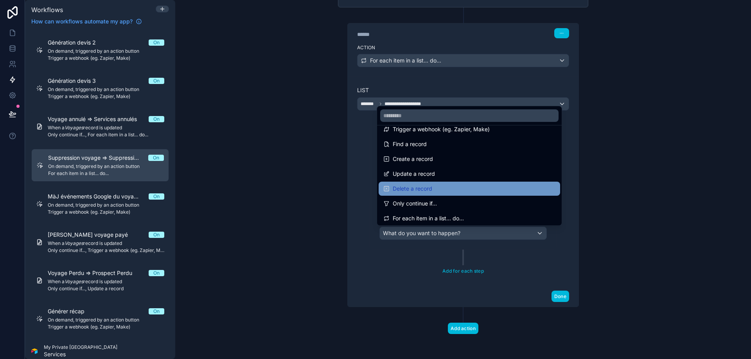
click at [458, 188] on div "Delete a record" at bounding box center [469, 188] width 172 height 9
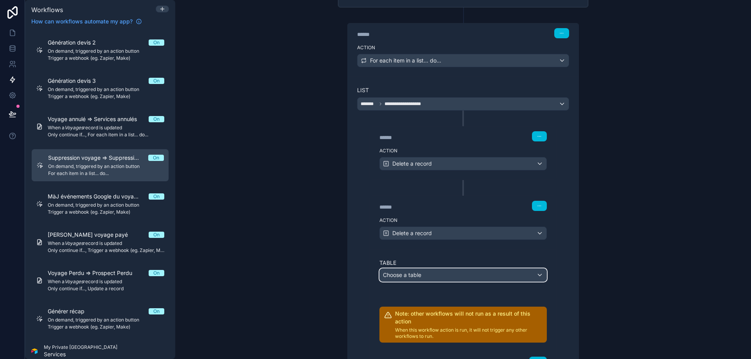
click at [432, 281] on div "Choose a table" at bounding box center [463, 275] width 167 height 13
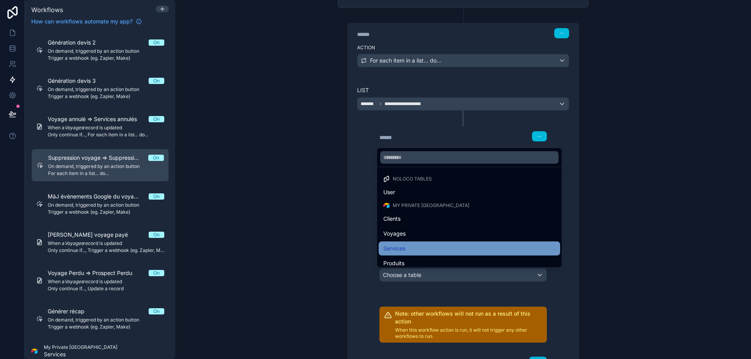
click at [425, 249] on div "Services" at bounding box center [469, 248] width 172 height 9
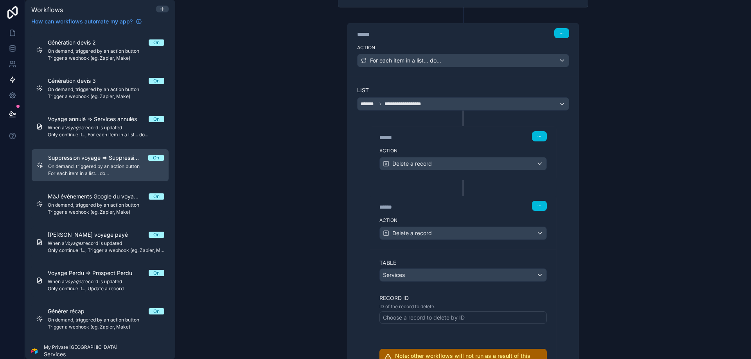
click at [422, 319] on div "Choose a record to delete by ID" at bounding box center [424, 318] width 82 height 8
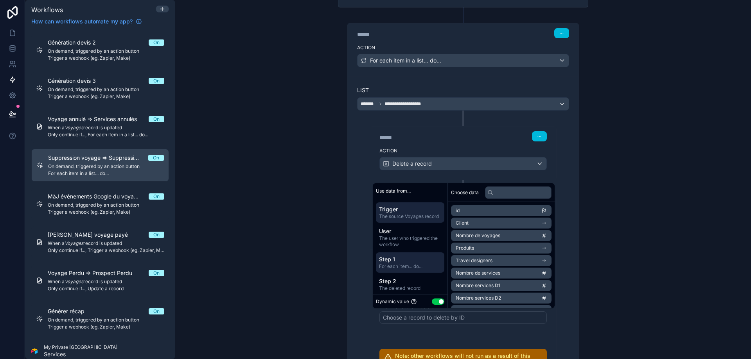
click at [418, 261] on span "Step 1" at bounding box center [410, 260] width 62 height 8
click at [490, 205] on div "id Client Voyage Déclinaison Produit (via déclinaison) Quantité Produit Disponi…" at bounding box center [501, 285] width 107 height 167
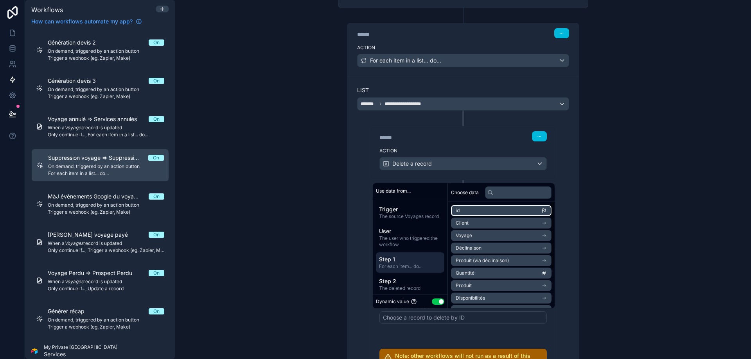
click at [490, 210] on li "id" at bounding box center [501, 210] width 100 height 11
click at [616, 219] on div "**********" at bounding box center [463, 179] width 576 height 359
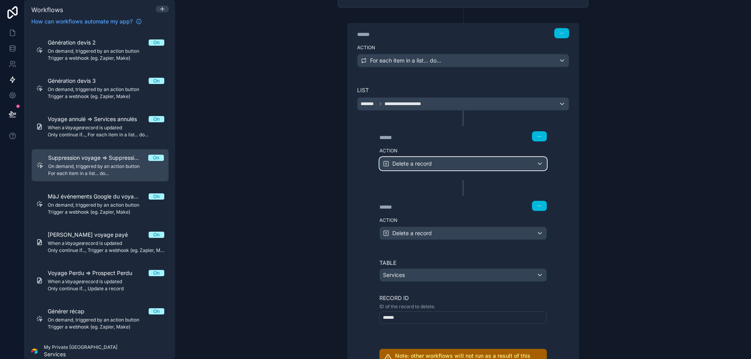
click at [448, 163] on div "Delete a record" at bounding box center [463, 164] width 167 height 13
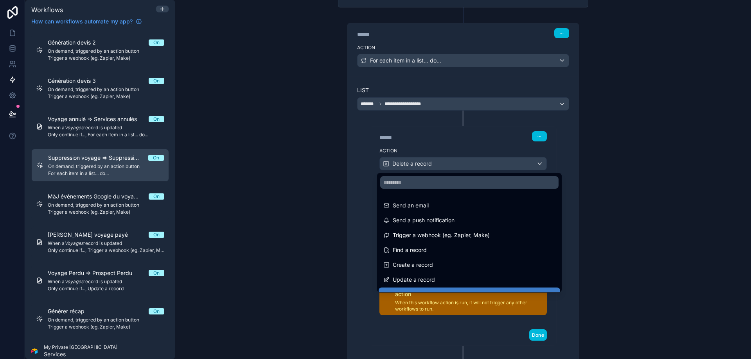
click at [448, 163] on div at bounding box center [375, 179] width 751 height 359
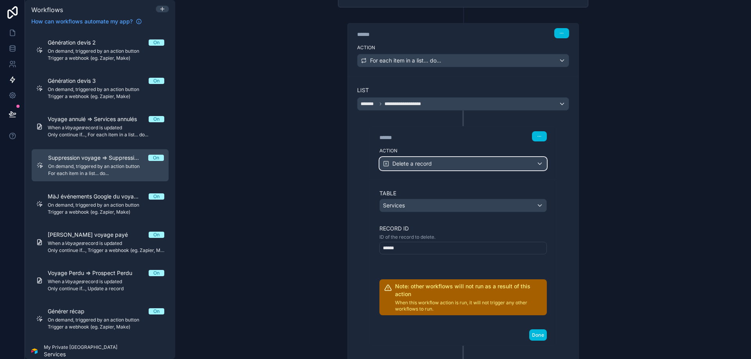
click at [452, 163] on div "Delete a record" at bounding box center [463, 164] width 167 height 13
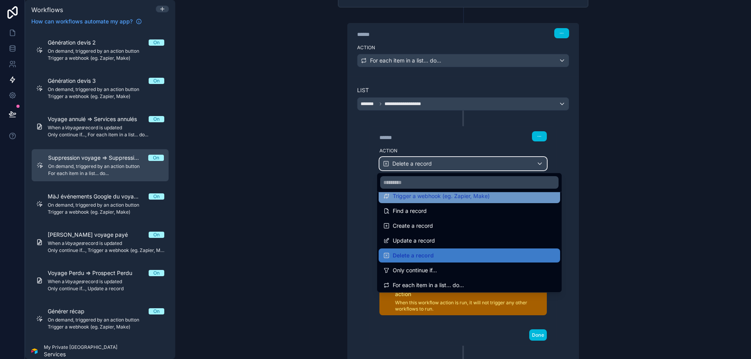
scroll to position [0, 0]
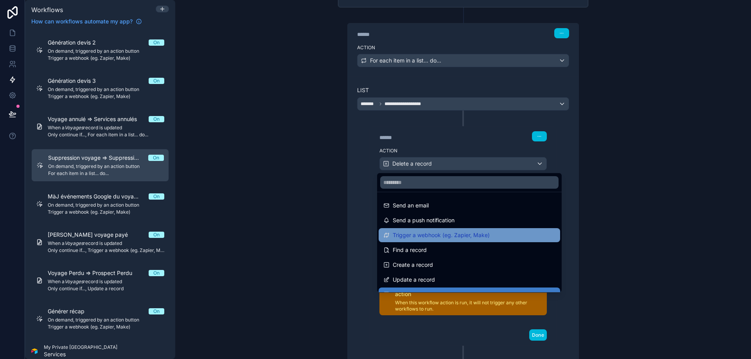
click at [457, 235] on span "Trigger a webhook (eg. Zapier, Make)" at bounding box center [441, 235] width 97 height 9
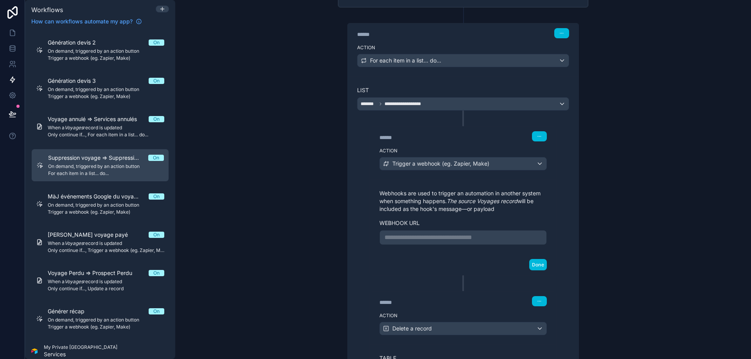
click at [443, 235] on p "**********" at bounding box center [462, 237] width 157 height 9
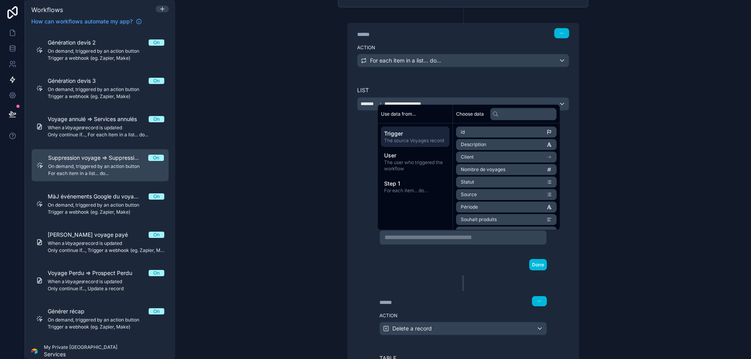
click at [314, 182] on div "**********" at bounding box center [463, 179] width 576 height 359
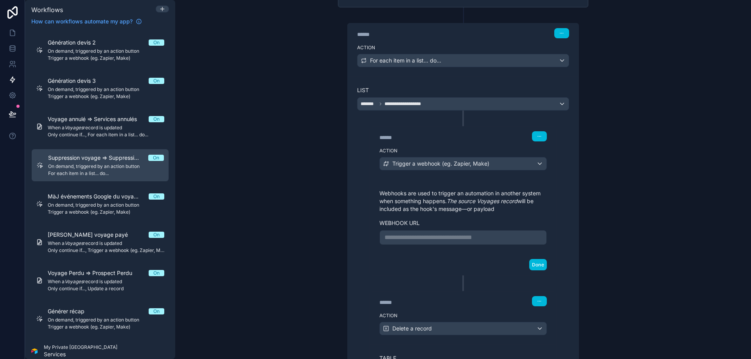
click at [431, 238] on p "**********" at bounding box center [462, 237] width 157 height 9
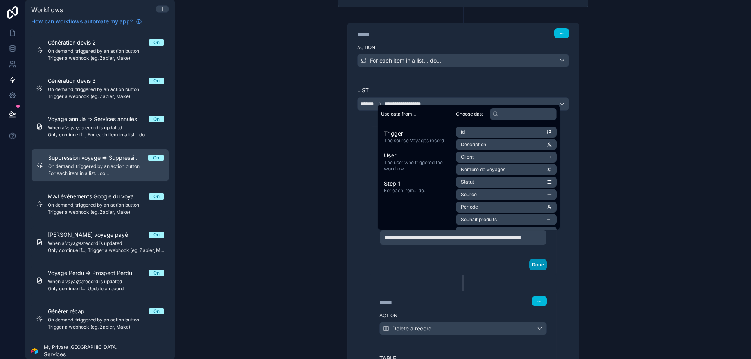
click at [539, 271] on button "Done" at bounding box center [538, 264] width 18 height 11
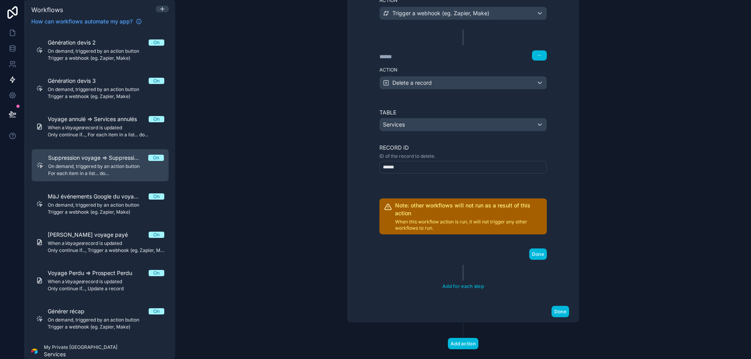
scroll to position [255, 0]
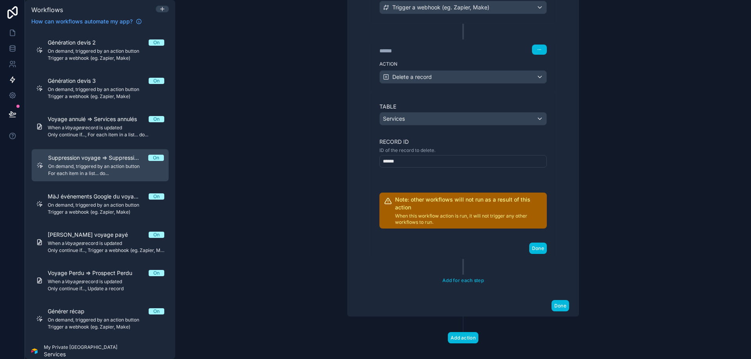
click at [541, 242] on div "Done" at bounding box center [463, 248] width 186 height 21
click at [540, 246] on button "Done" at bounding box center [538, 248] width 18 height 11
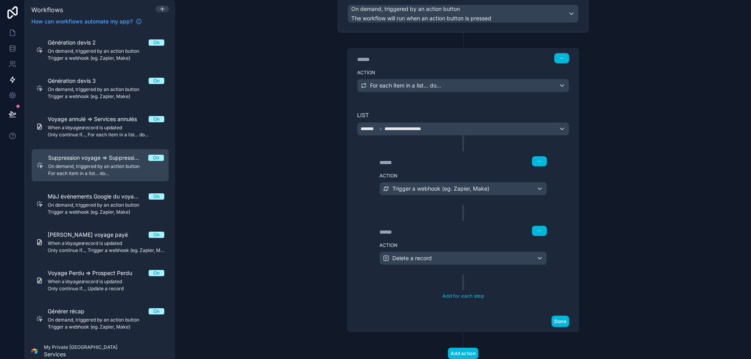
scroll to position [59, 0]
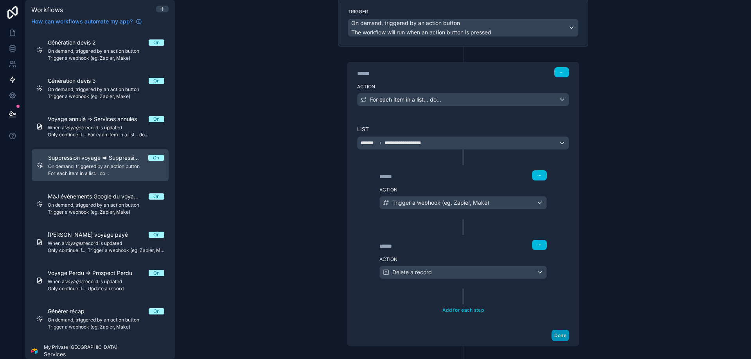
click at [563, 332] on button "Done" at bounding box center [560, 335] width 18 height 11
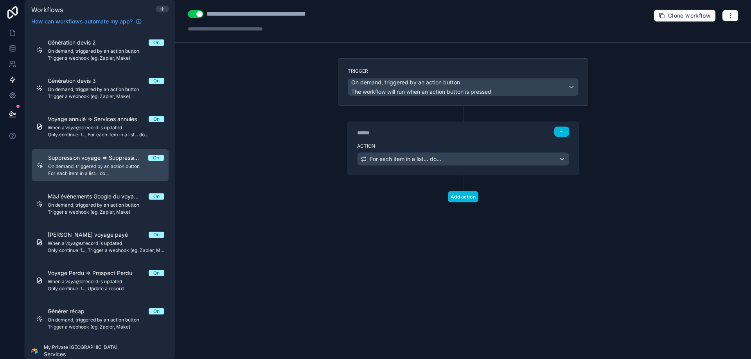
scroll to position [0, 0]
click at [262, 89] on div "**********" at bounding box center [463, 179] width 576 height 359
click at [449, 158] on div "For each item in a list... do..." at bounding box center [462, 159] width 211 height 13
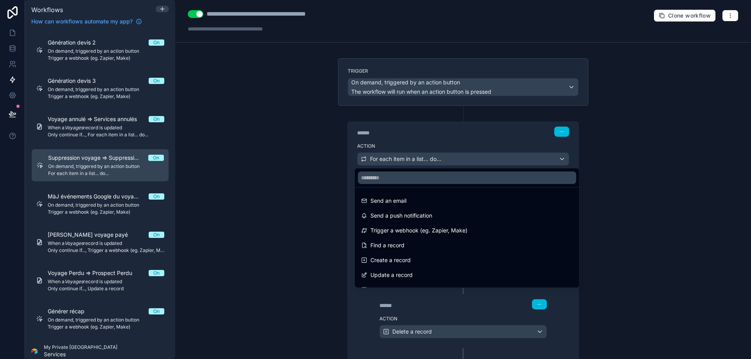
click at [445, 158] on div at bounding box center [375, 179] width 751 height 359
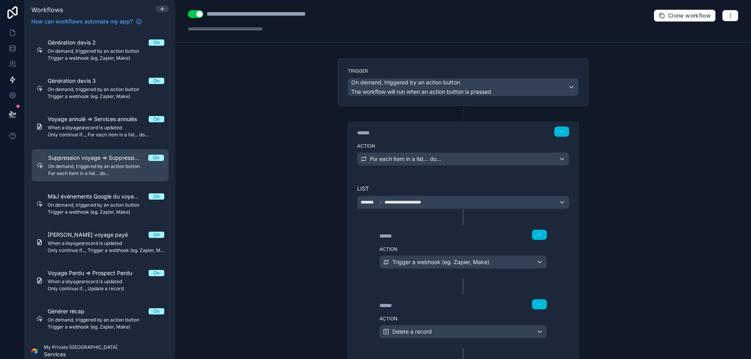
drag, startPoint x: 634, startPoint y: 193, endPoint x: 526, endPoint y: 184, distance: 108.3
click at [526, 184] on div "**********" at bounding box center [463, 179] width 576 height 359
click at [533, 242] on div "****** Step 2" at bounding box center [463, 234] width 186 height 18
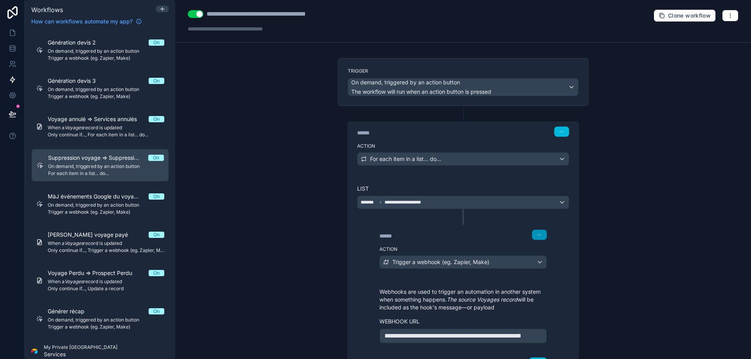
click at [534, 238] on button "button" at bounding box center [539, 235] width 15 height 10
click at [640, 225] on div "**********" at bounding box center [463, 179] width 576 height 359
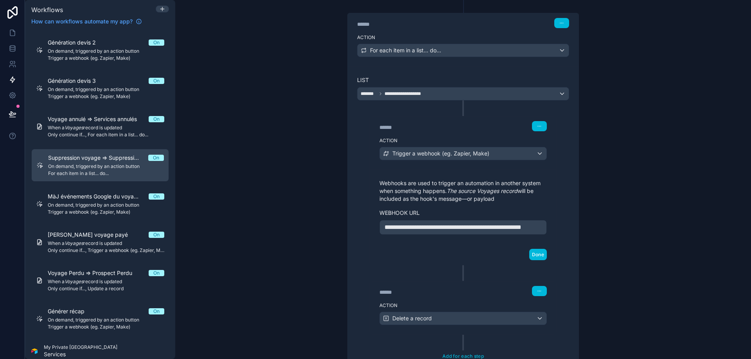
scroll to position [117, 0]
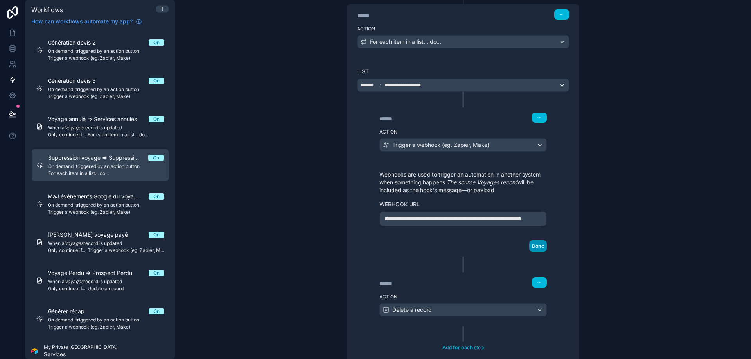
click at [537, 252] on button "Done" at bounding box center [538, 245] width 18 height 11
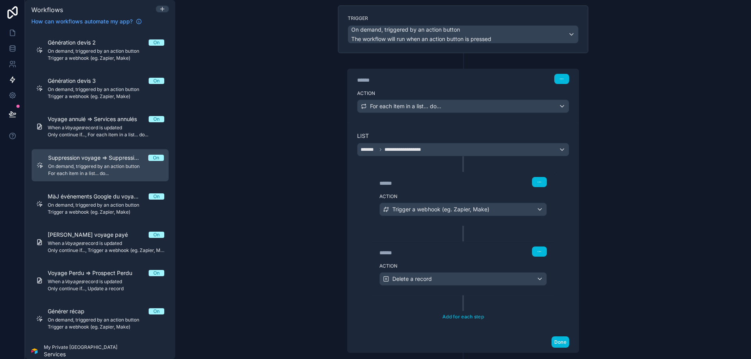
scroll to position [39, 0]
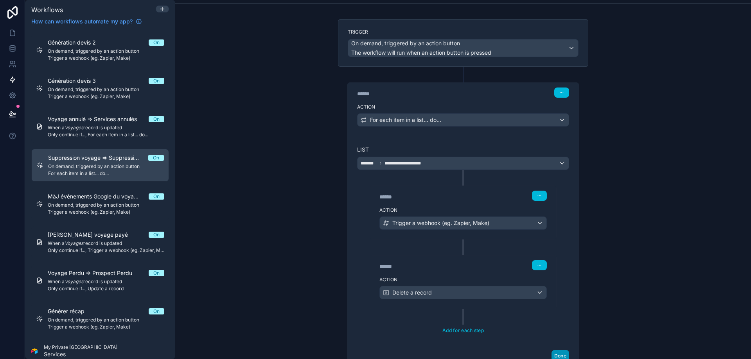
click at [560, 339] on button "Done" at bounding box center [560, 355] width 18 height 11
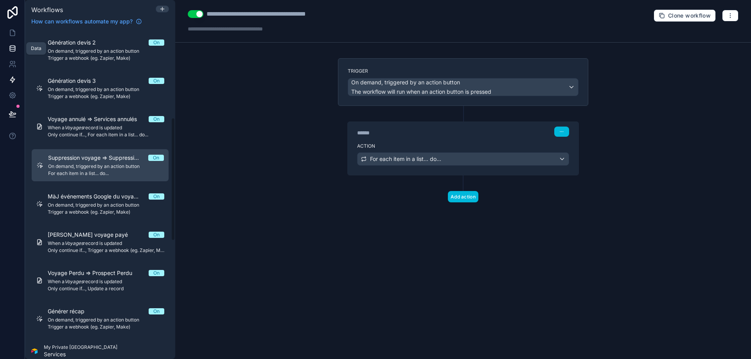
click at [15, 49] on icon at bounding box center [12, 49] width 5 height 3
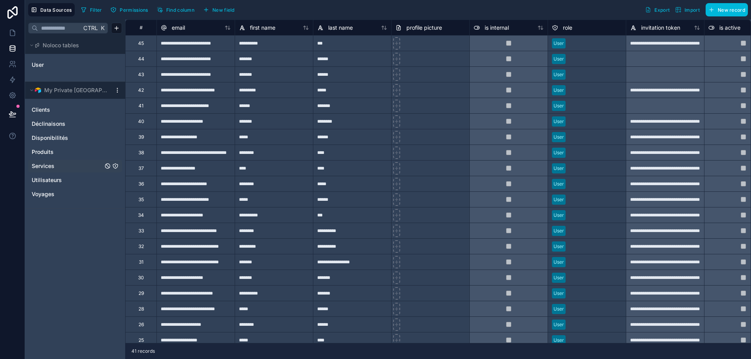
click at [63, 162] on div "Services" at bounding box center [75, 166] width 94 height 13
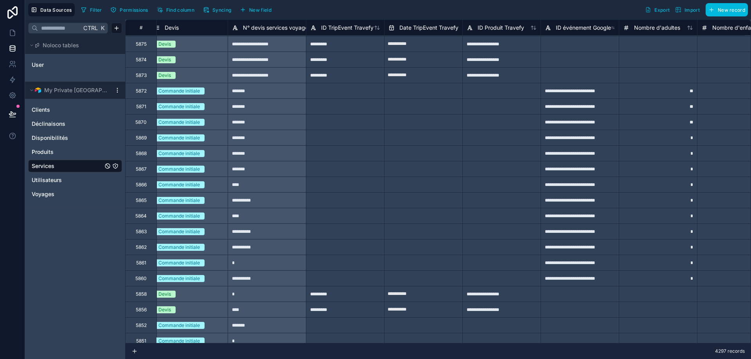
scroll to position [906, 3587]
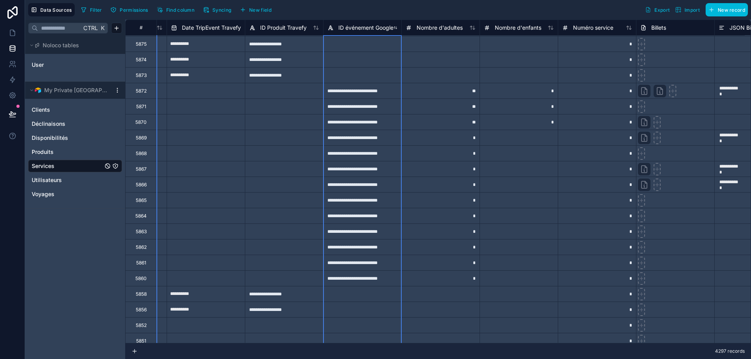
click at [368, 25] on span "ID événement Google" at bounding box center [365, 28] width 55 height 8
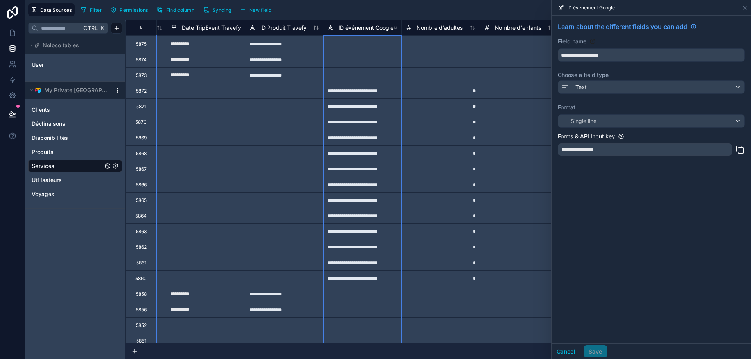
click at [741, 150] on icon at bounding box center [739, 149] width 9 height 9
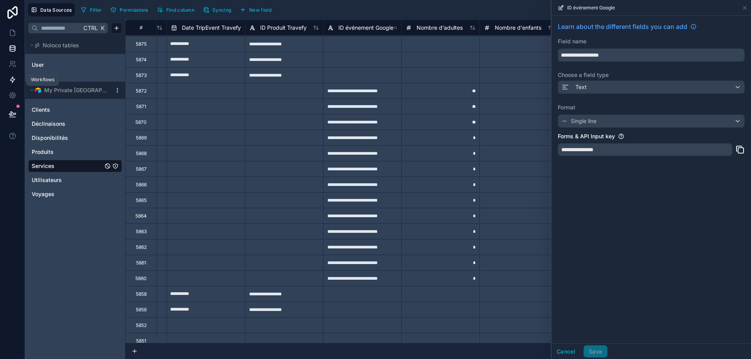
click at [16, 82] on link at bounding box center [12, 80] width 25 height 16
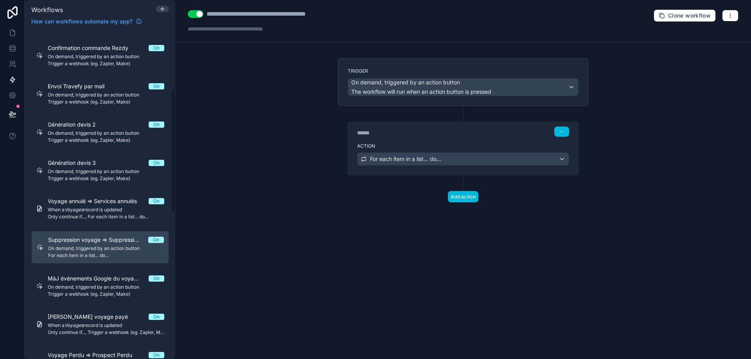
scroll to position [156, 0]
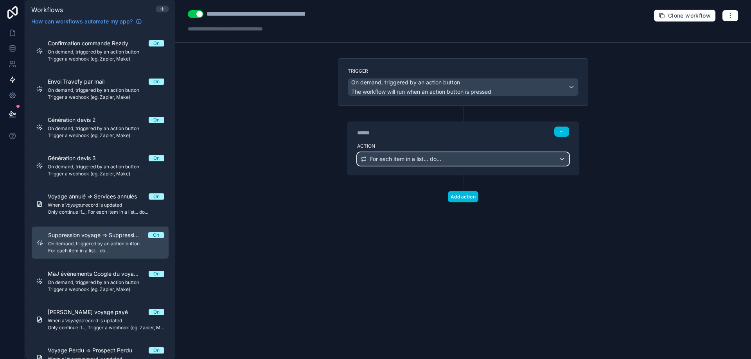
click at [451, 161] on div "For each item in a list... do..." at bounding box center [462, 159] width 211 height 13
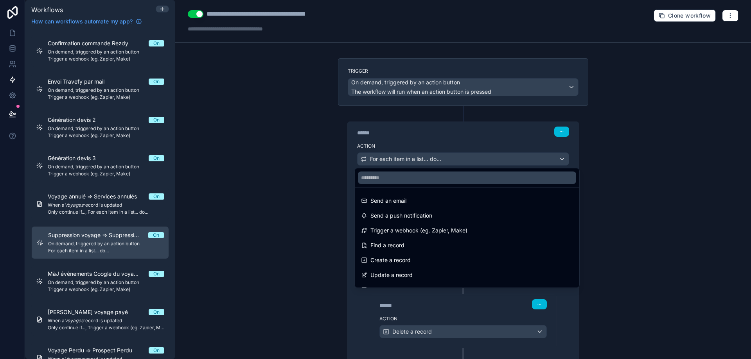
click at [448, 161] on div at bounding box center [375, 179] width 751 height 359
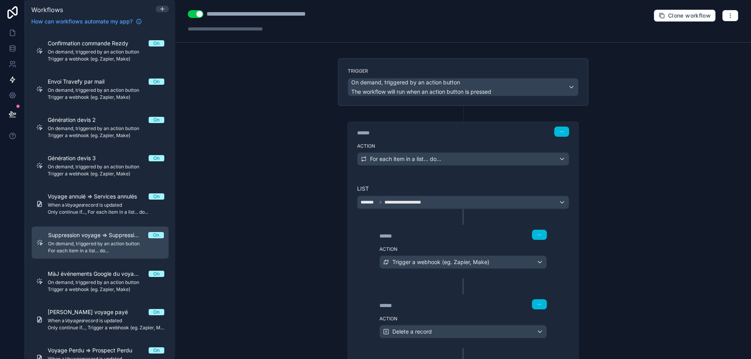
click at [640, 196] on div "**********" at bounding box center [463, 179] width 576 height 359
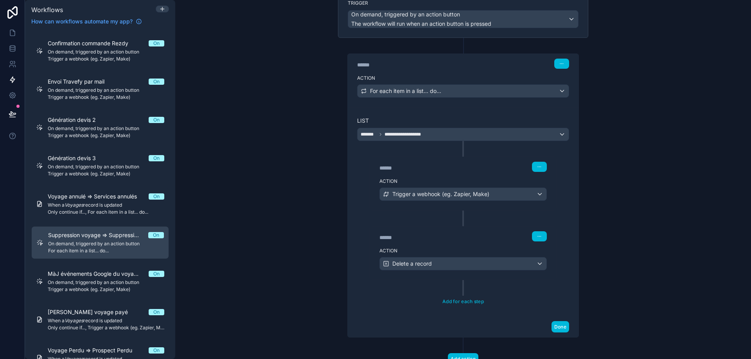
scroll to position [78, 0]
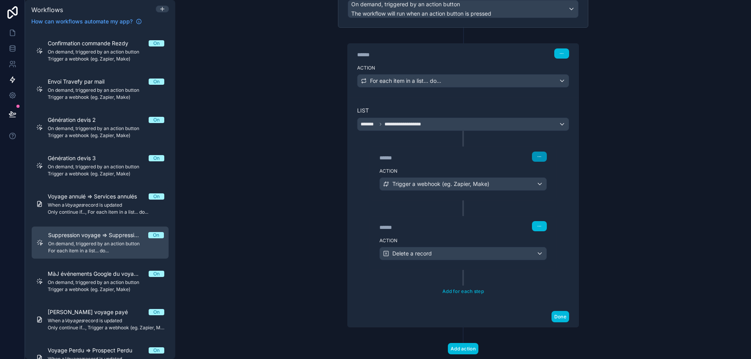
click at [537, 156] on icon "button" at bounding box center [539, 156] width 5 height 5
click at [633, 149] on div "**********" at bounding box center [463, 179] width 576 height 359
click at [559, 319] on button "Done" at bounding box center [560, 316] width 18 height 11
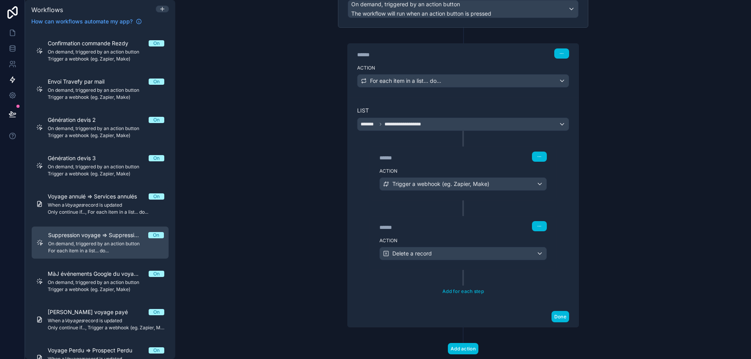
scroll to position [0, 0]
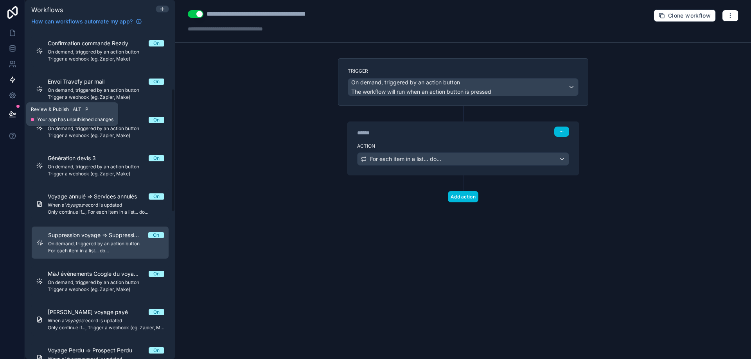
click at [10, 114] on icon at bounding box center [12, 114] width 7 height 4
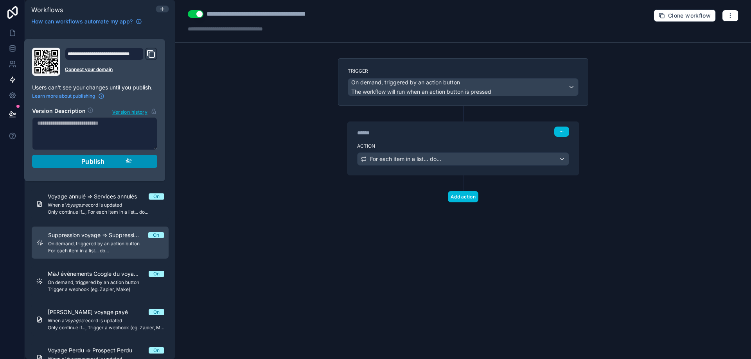
click at [131, 160] on icon "button" at bounding box center [129, 161] width 6 height 6
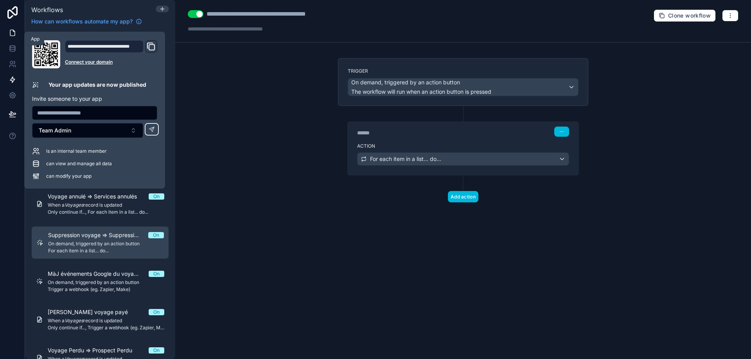
click at [12, 33] on icon at bounding box center [13, 33] width 8 height 8
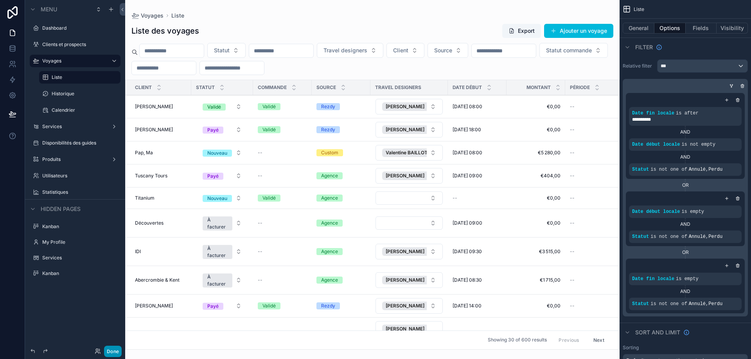
click at [113, 339] on button "Done" at bounding box center [113, 351] width 18 height 11
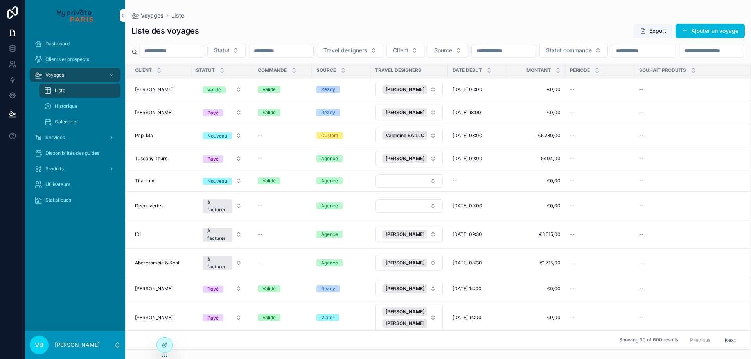
click at [96, 244] on div "Dashboard Clients et prospects Voyages Liste Historique Calendrier Services Dis…" at bounding box center [75, 181] width 100 height 300
click at [163, 339] on icon at bounding box center [164, 345] width 6 height 6
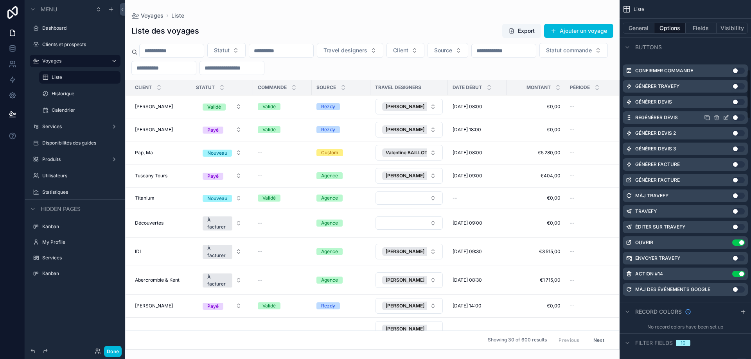
scroll to position [508, 0]
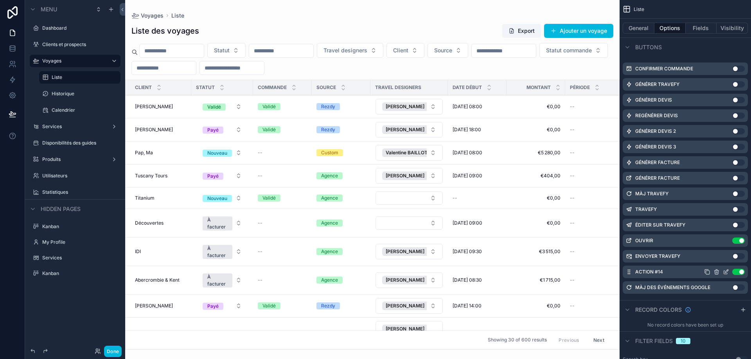
click at [724, 272] on icon "scrollable content" at bounding box center [726, 272] width 6 height 6
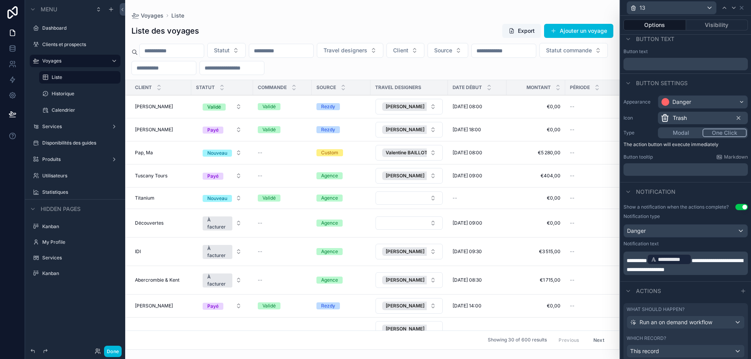
scroll to position [0, 0]
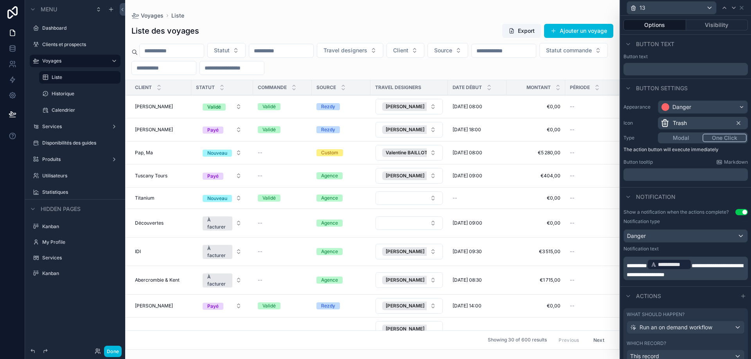
click at [712, 273] on span "**********" at bounding box center [684, 270] width 116 height 14
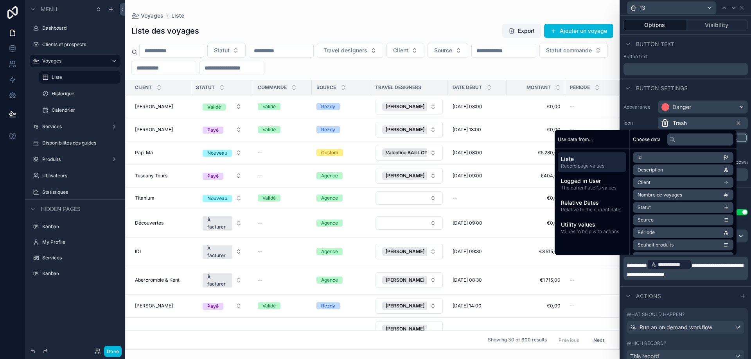
click at [712, 276] on span "**********" at bounding box center [684, 270] width 116 height 14
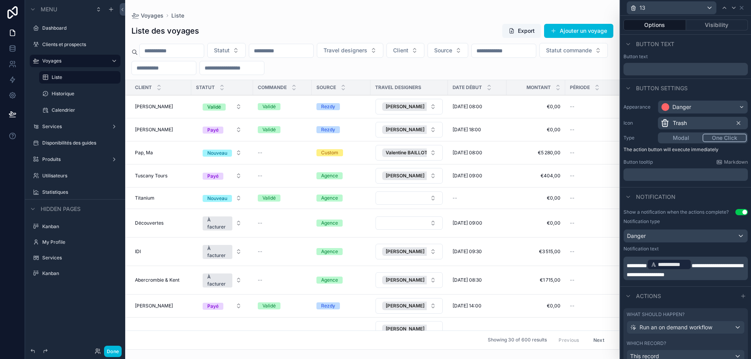
click at [710, 274] on span "**********" at bounding box center [684, 270] width 116 height 14
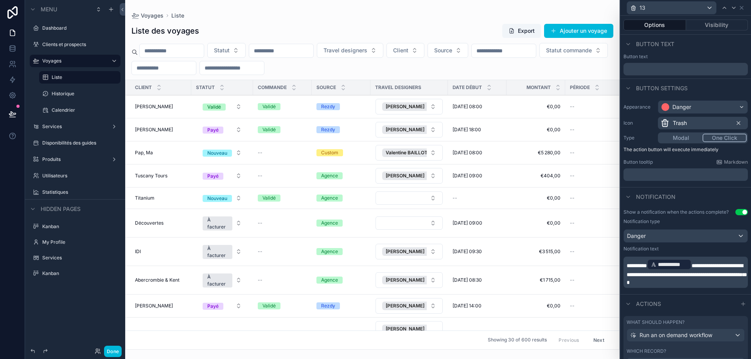
click at [678, 282] on span "**********" at bounding box center [686, 274] width 120 height 22
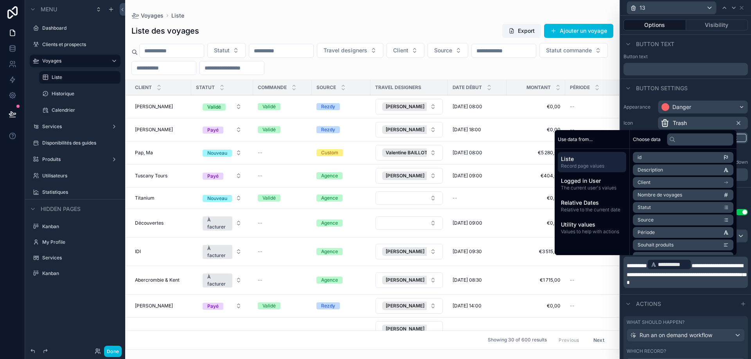
click at [731, 273] on span "**********" at bounding box center [686, 274] width 120 height 22
click at [658, 278] on span "**********" at bounding box center [685, 270] width 118 height 14
click at [674, 278] on span "**********" at bounding box center [684, 270] width 116 height 14
click at [118, 339] on button "Done" at bounding box center [113, 351] width 18 height 11
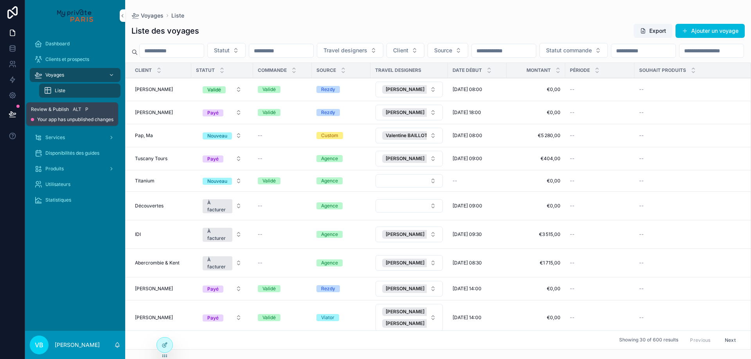
click at [12, 113] on icon at bounding box center [13, 114] width 8 height 8
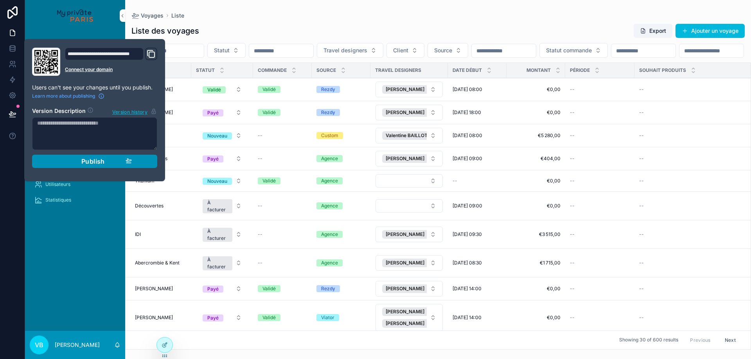
click at [84, 160] on span "Publish" at bounding box center [92, 162] width 23 height 8
